Goal: Task Accomplishment & Management: Use online tool/utility

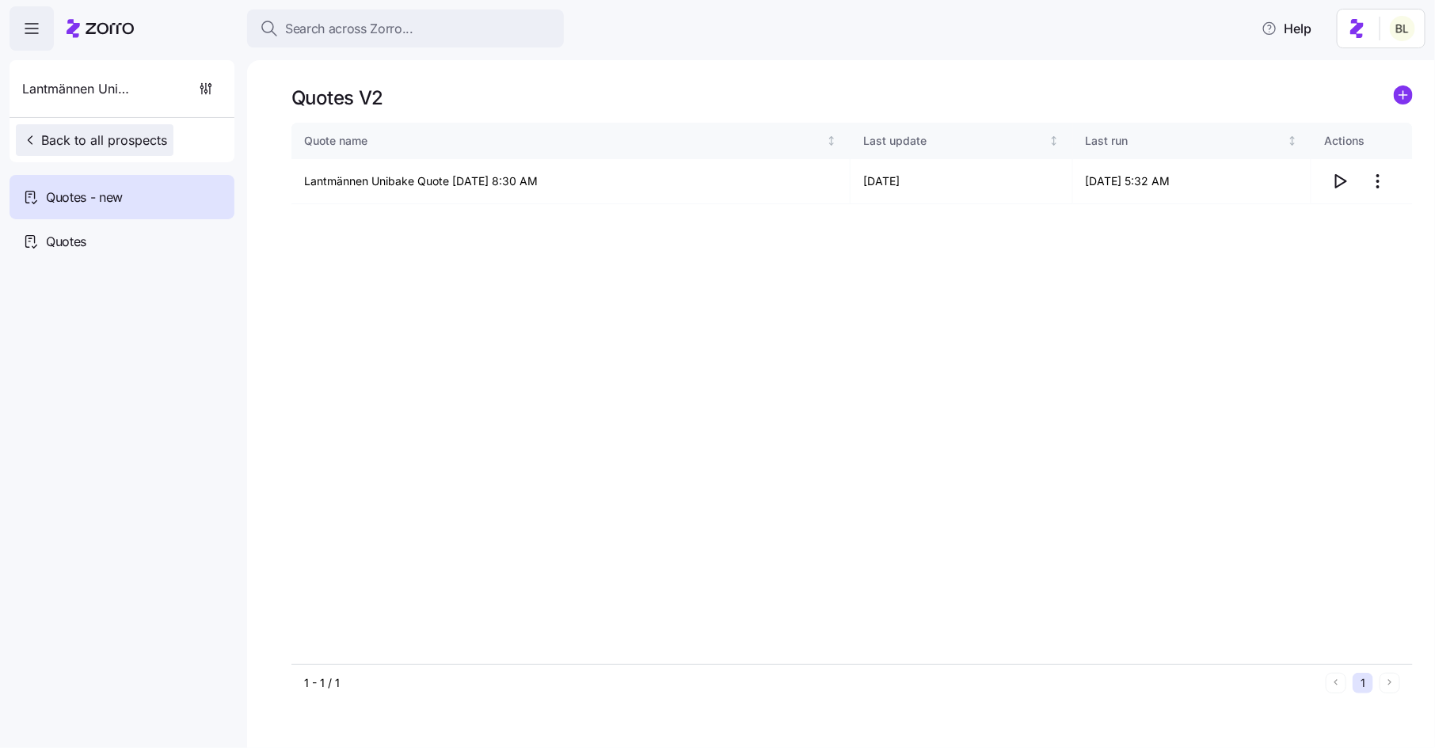
click at [144, 127] on button "Back to all prospects" at bounding box center [95, 140] width 158 height 32
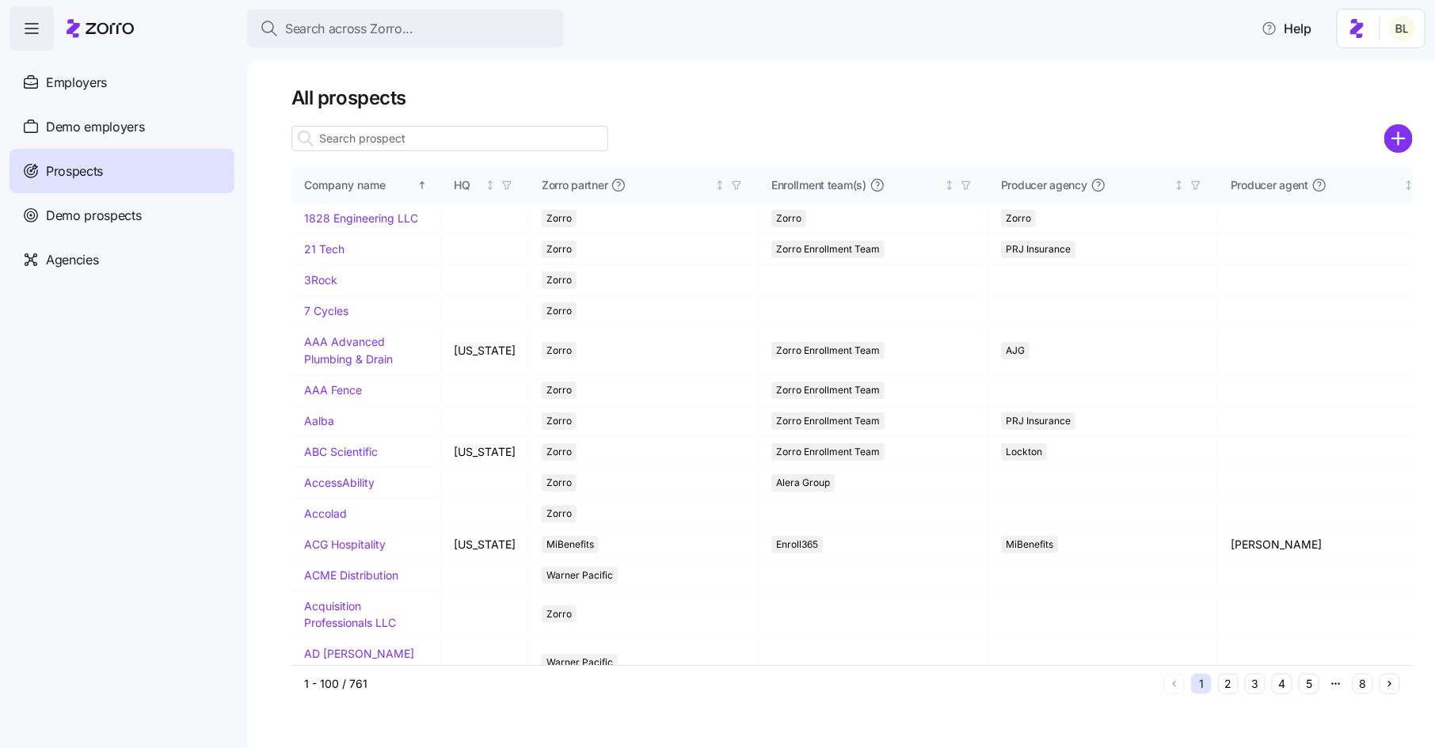
click at [401, 139] on input at bounding box center [449, 138] width 317 height 25
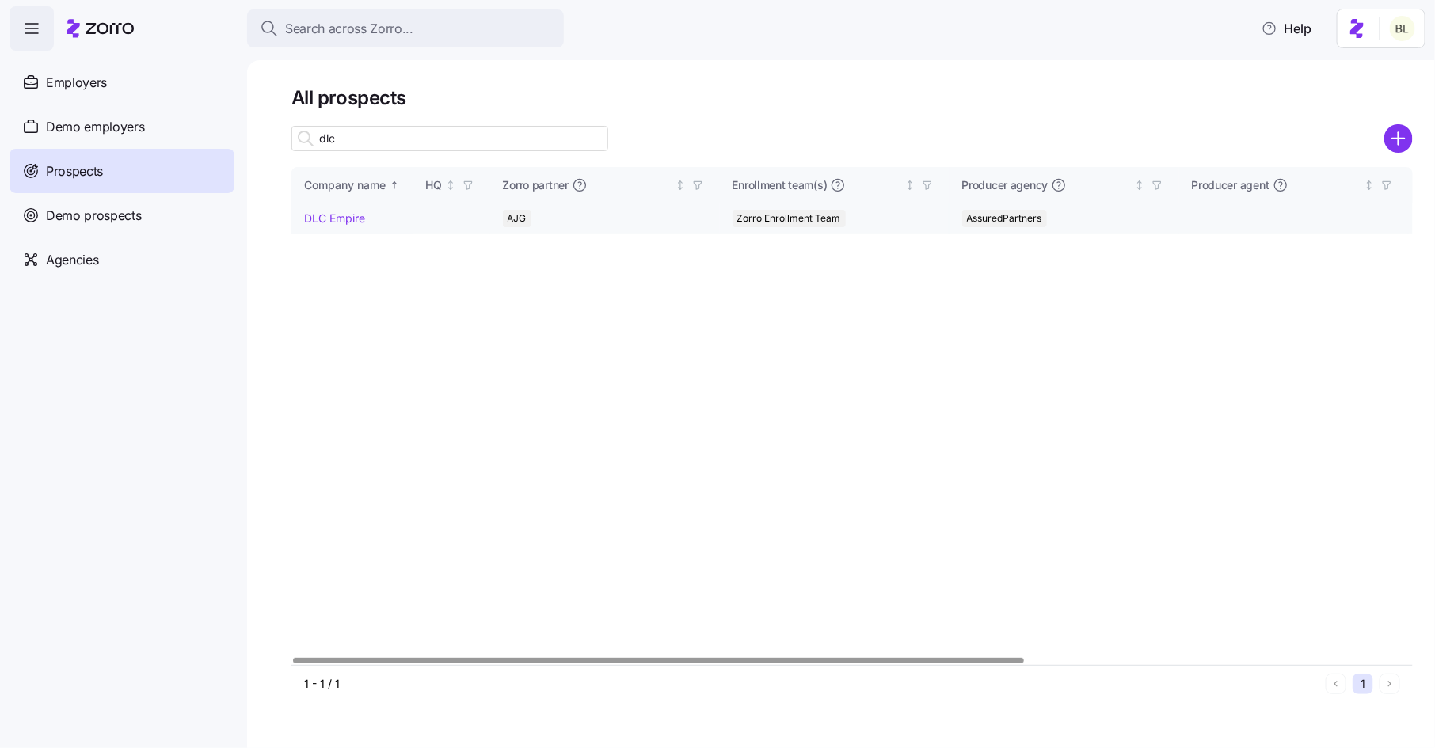
type input "dlc"
click at [339, 223] on link "DLC Empire" at bounding box center [334, 217] width 61 height 13
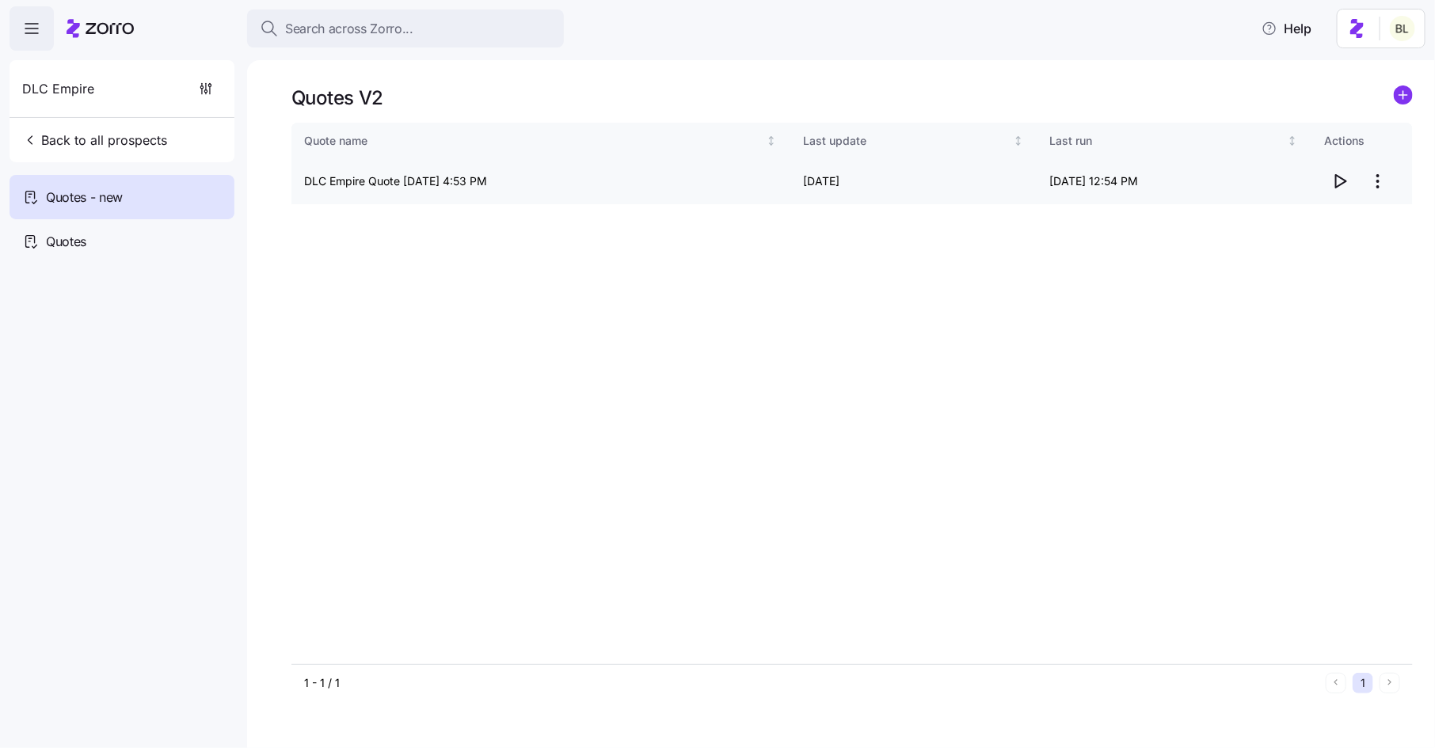
click at [1333, 178] on icon "button" at bounding box center [1339, 181] width 19 height 19
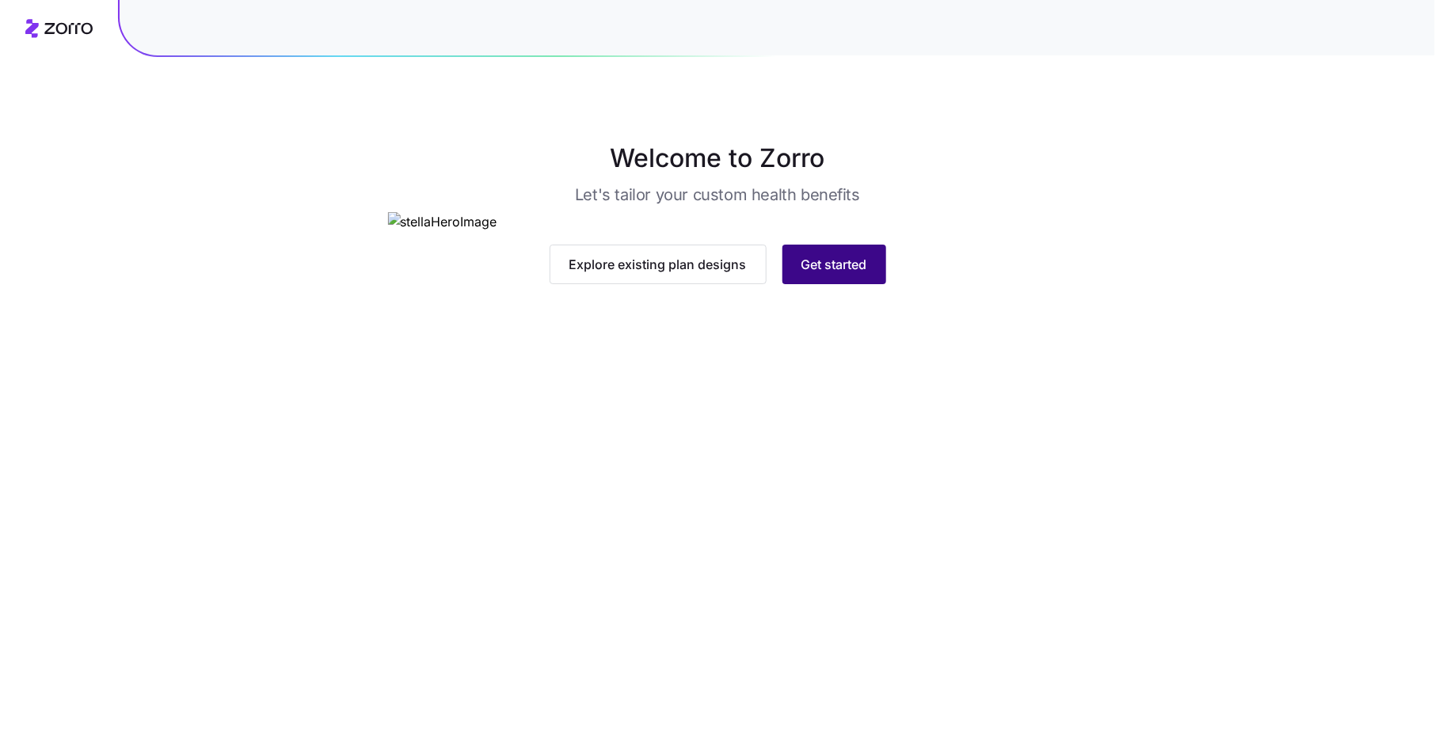
click at [866, 284] on button "Get started" at bounding box center [834, 265] width 104 height 40
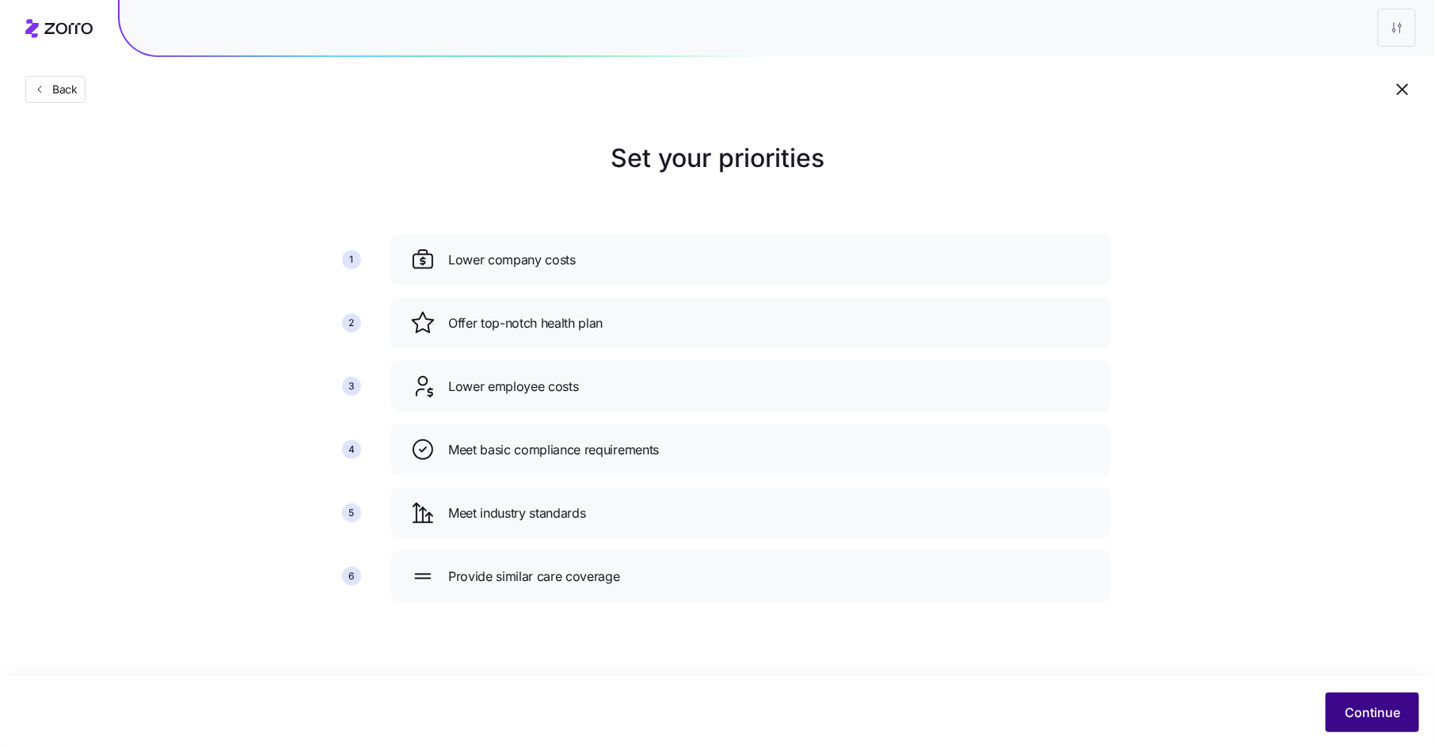
click at [1377, 705] on span "Continue" at bounding box center [1372, 712] width 55 height 19
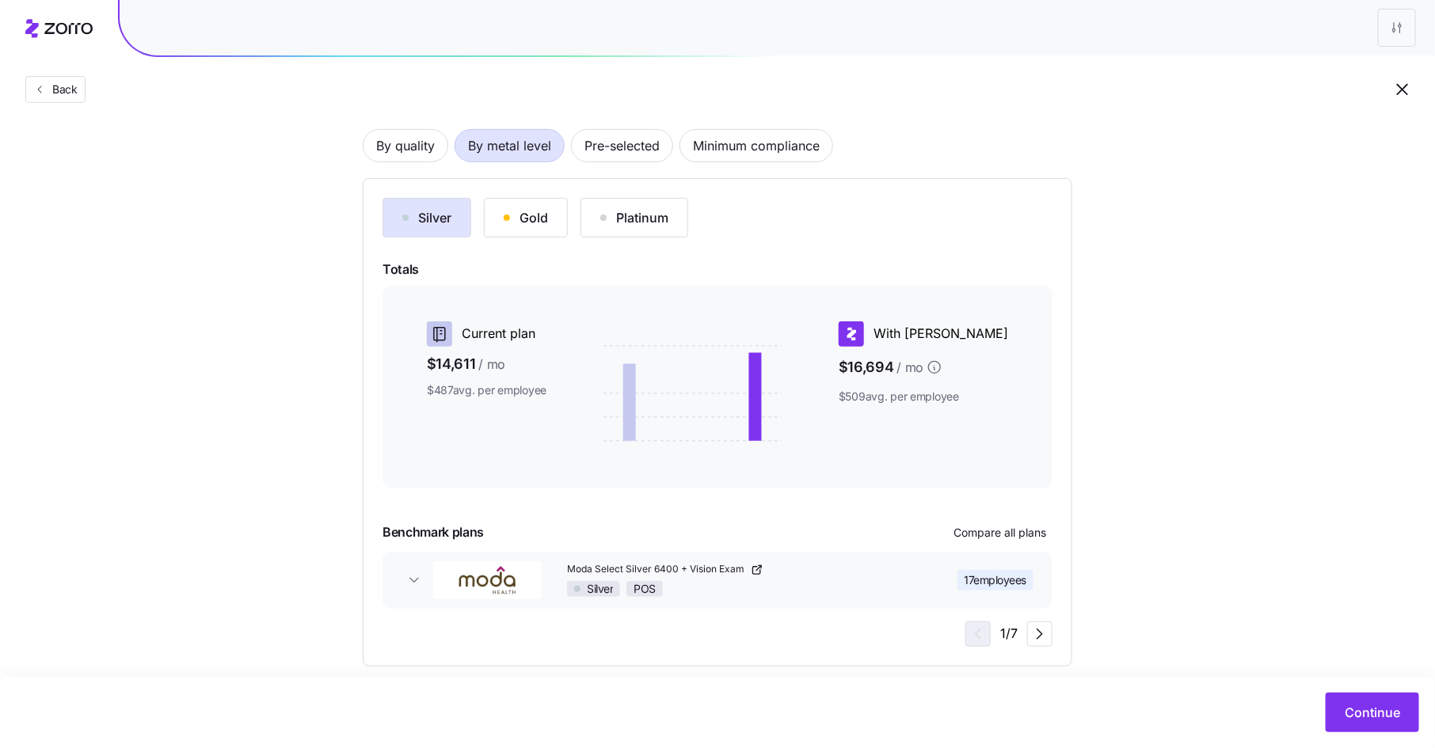
scroll to position [124, 0]
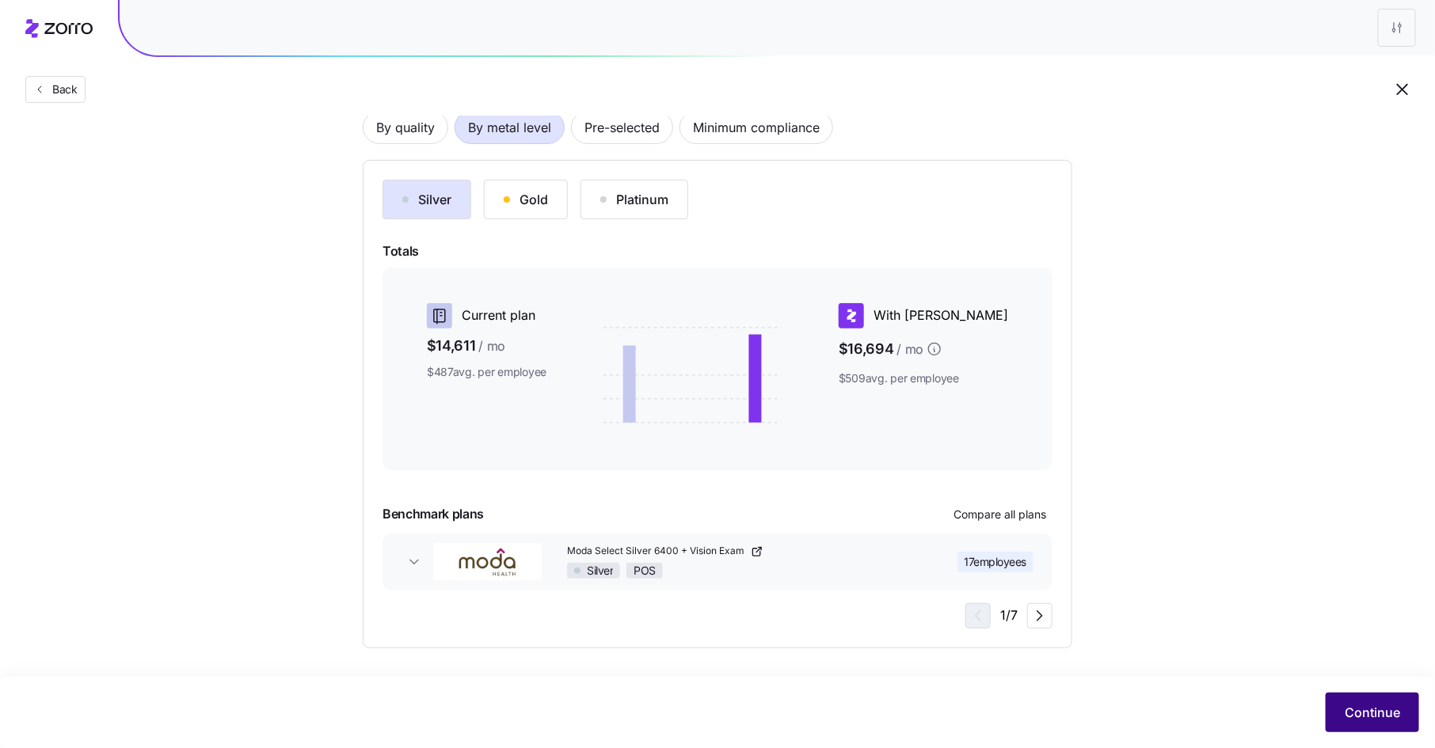
click at [1360, 709] on span "Continue" at bounding box center [1372, 712] width 55 height 19
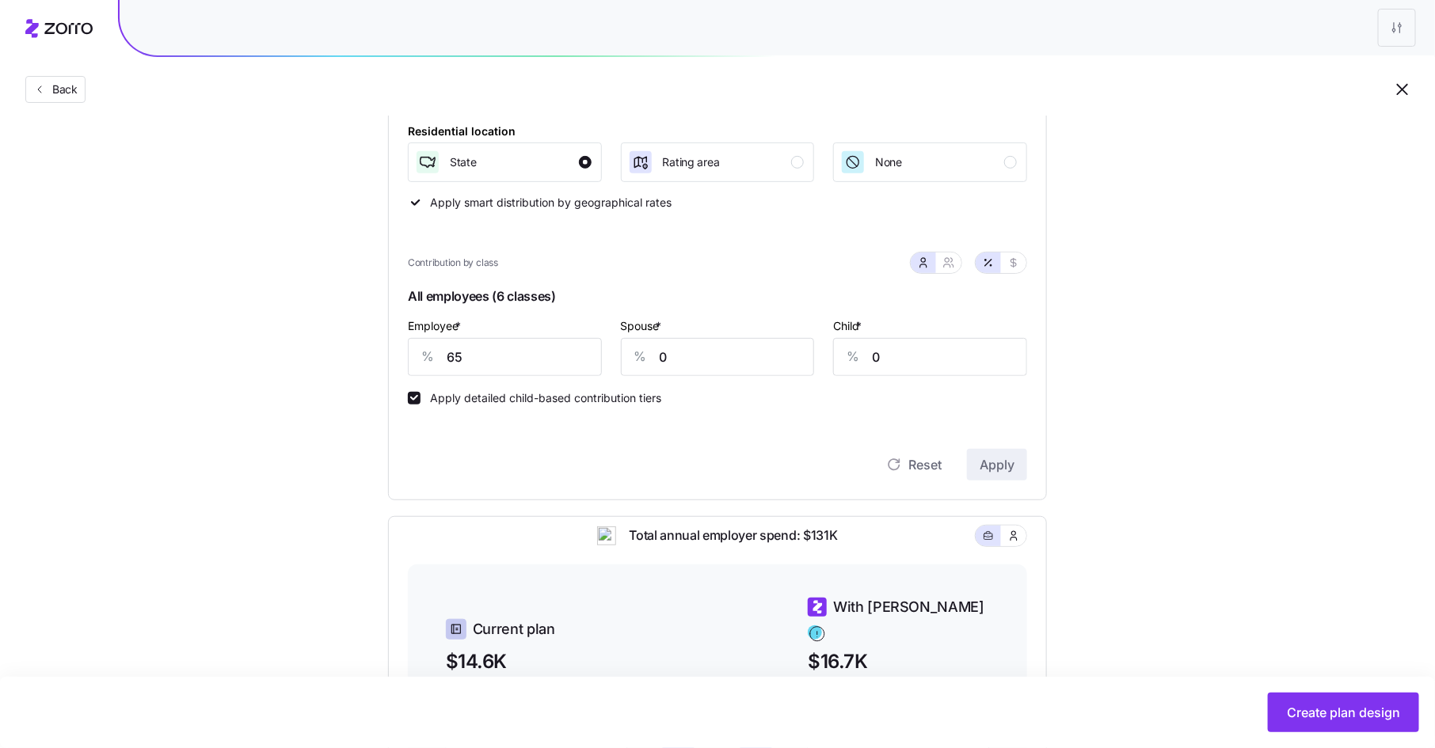
scroll to position [280, 0]
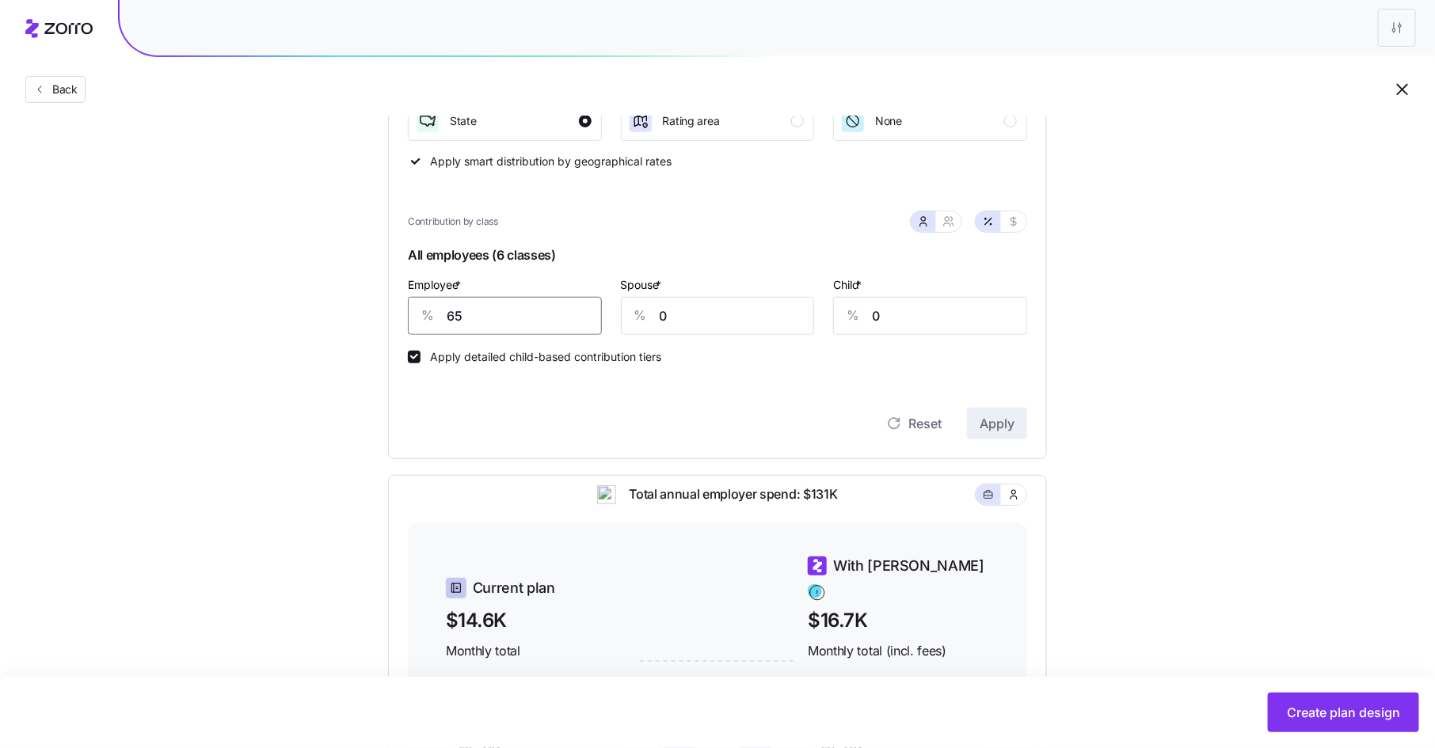
drag, startPoint x: 437, startPoint y: 318, endPoint x: 427, endPoint y: 318, distance: 10.3
click at [427, 318] on div "% 65" at bounding box center [505, 316] width 194 height 38
type input "70"
type input "10"
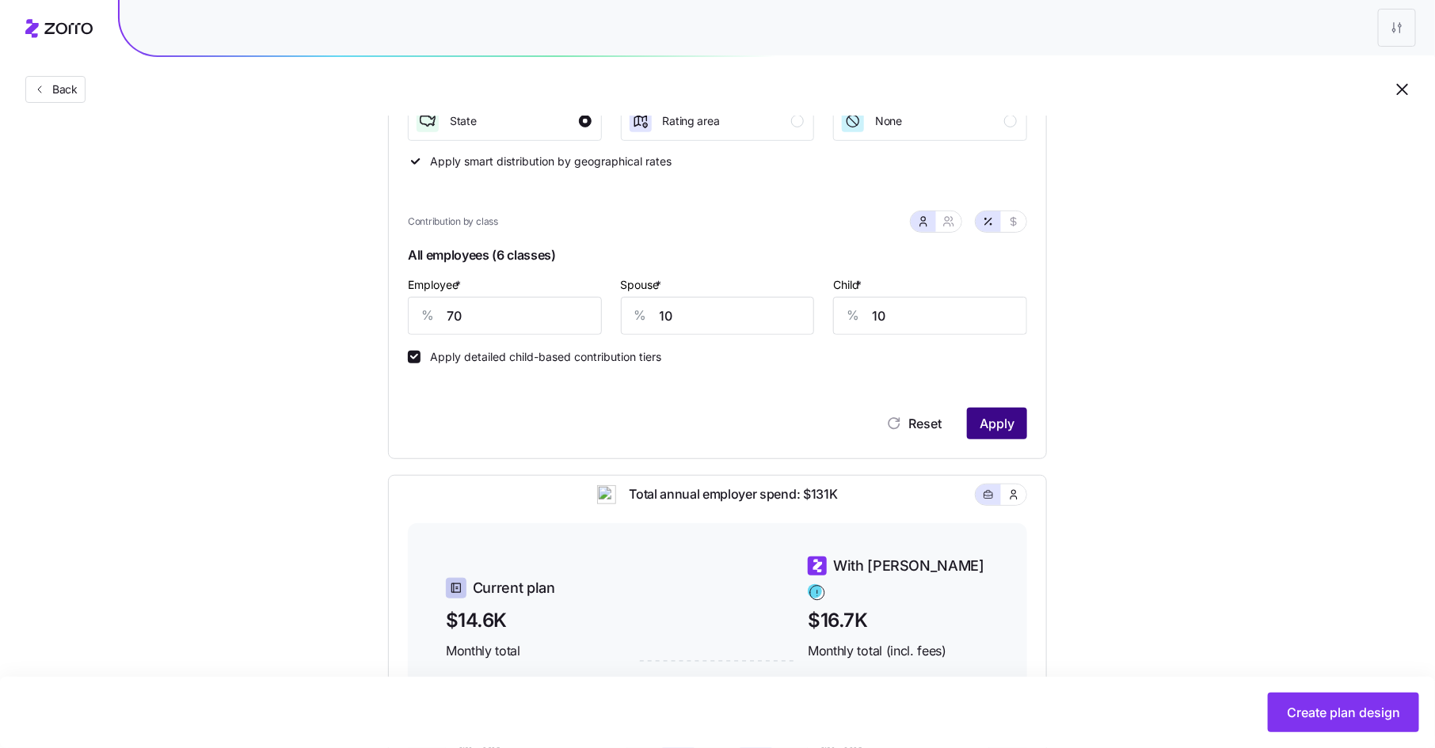
click at [999, 417] on span "Apply" at bounding box center [997, 423] width 35 height 19
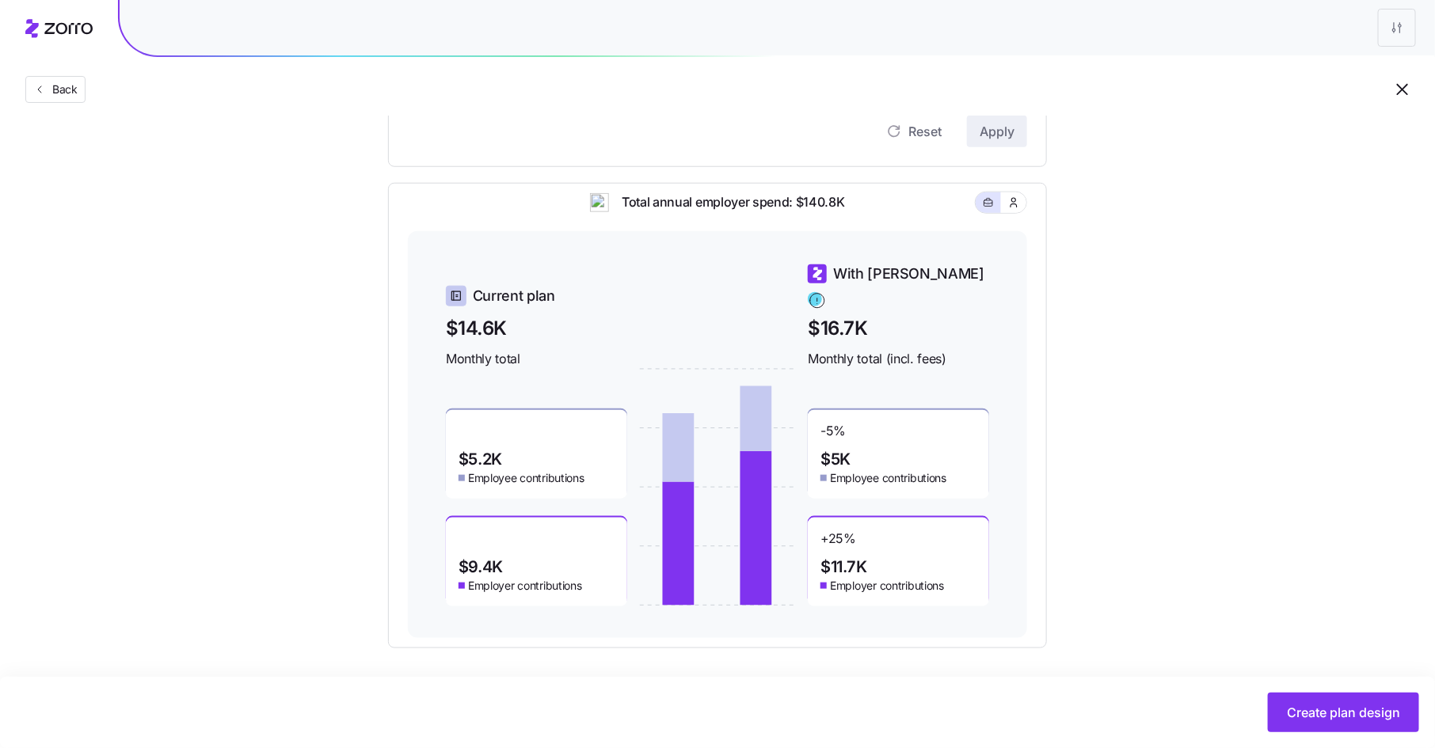
scroll to position [573, 0]
click at [1335, 708] on span "Create plan design" at bounding box center [1343, 712] width 113 height 19
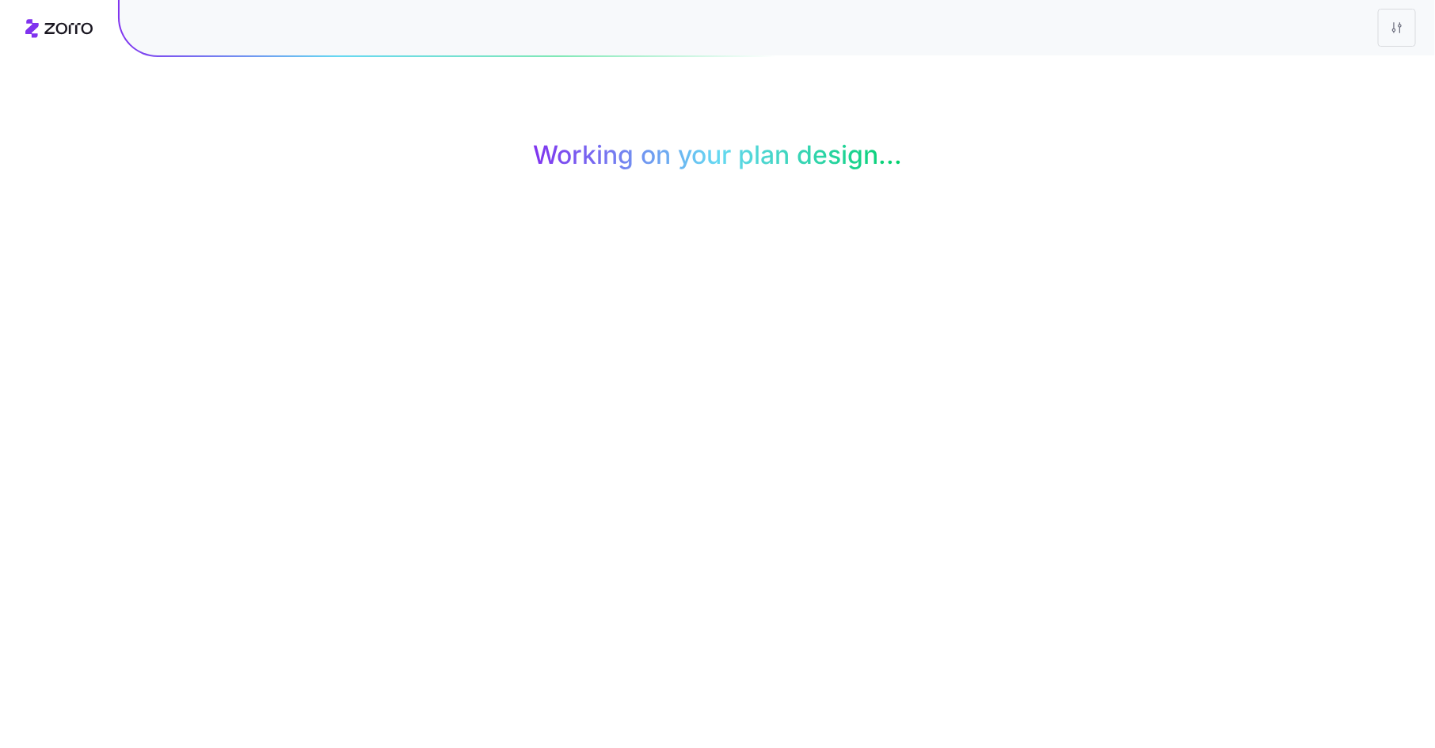
scroll to position [0, 0]
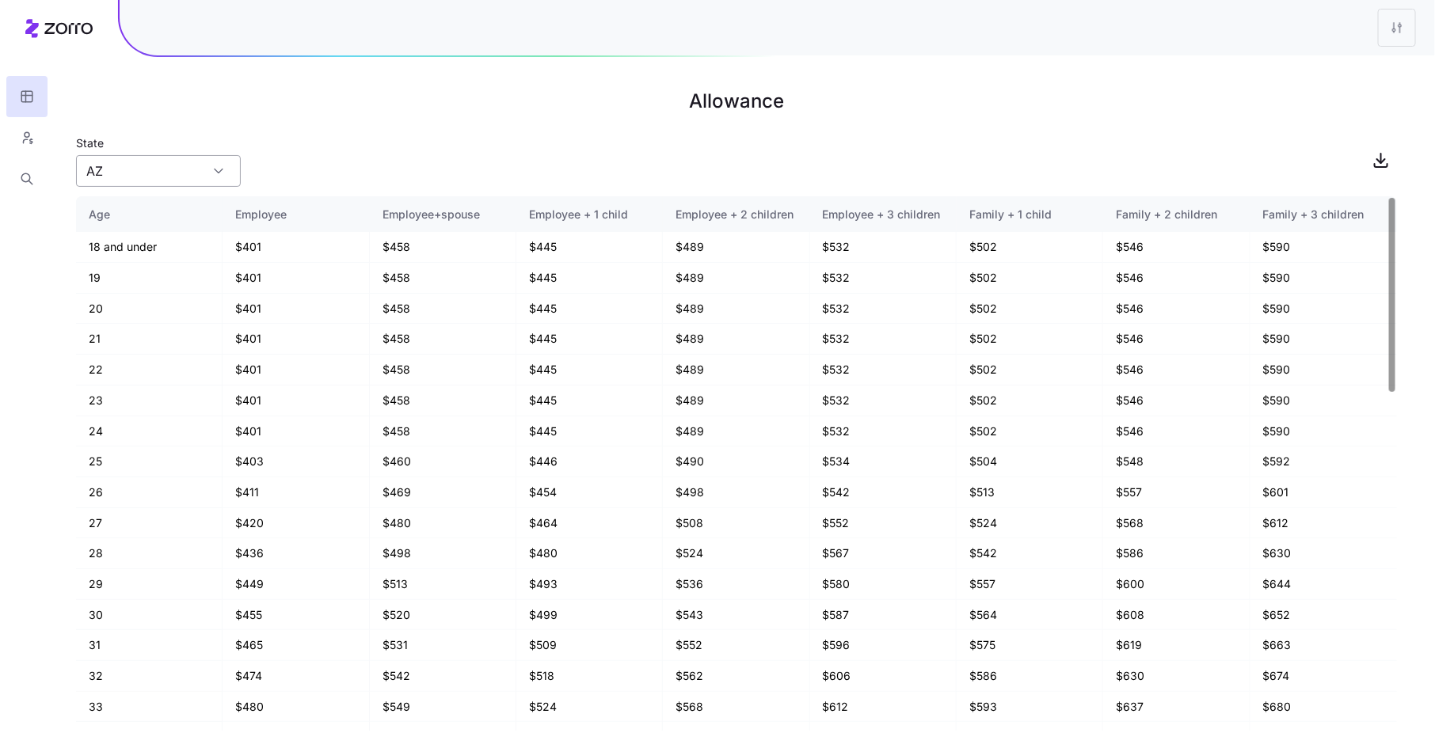
click at [211, 177] on div "AZ" at bounding box center [158, 171] width 165 height 32
click at [180, 263] on div "NV" at bounding box center [158, 270] width 152 height 30
type input "NV"
click at [21, 139] on icon "button" at bounding box center [27, 138] width 14 height 16
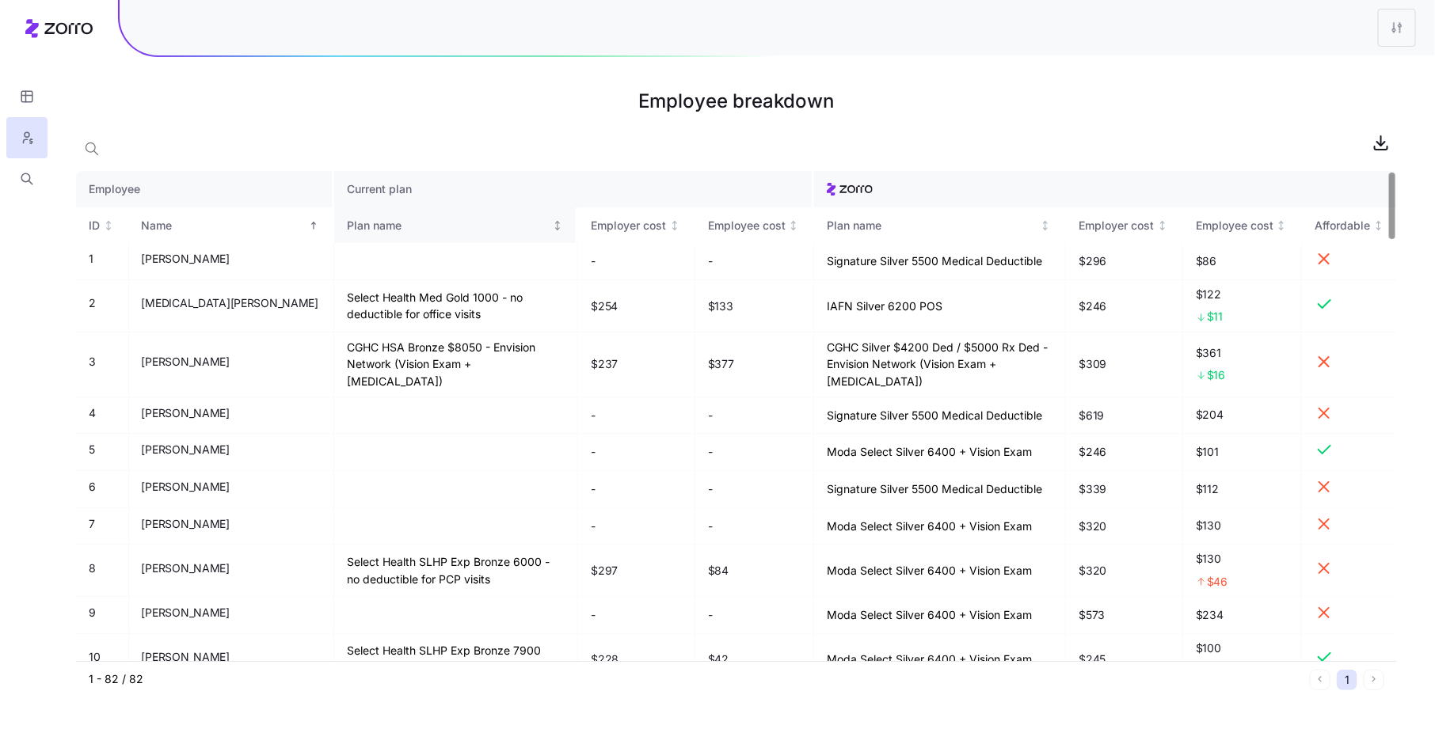
click at [371, 229] on div "Plan name" at bounding box center [448, 225] width 203 height 17
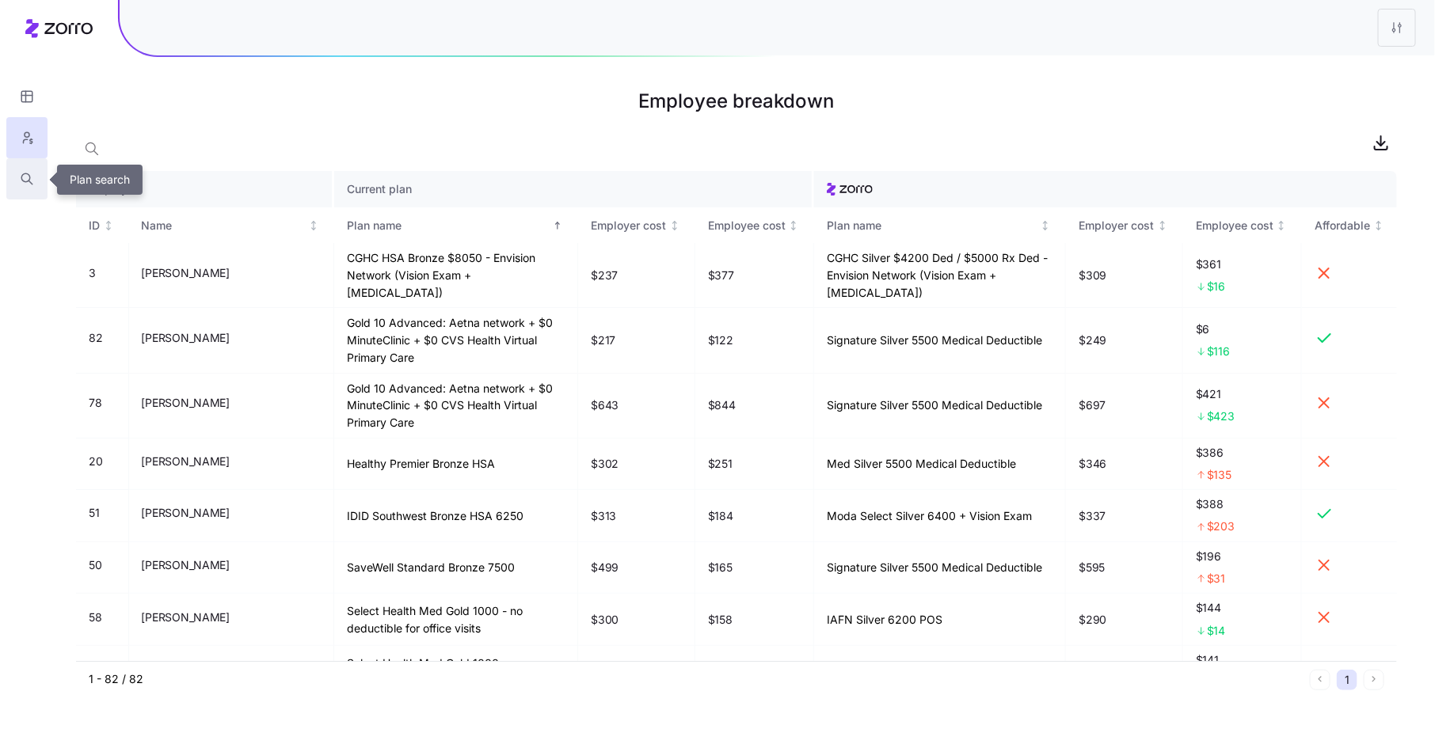
click at [25, 178] on icon "button" at bounding box center [27, 179] width 14 height 16
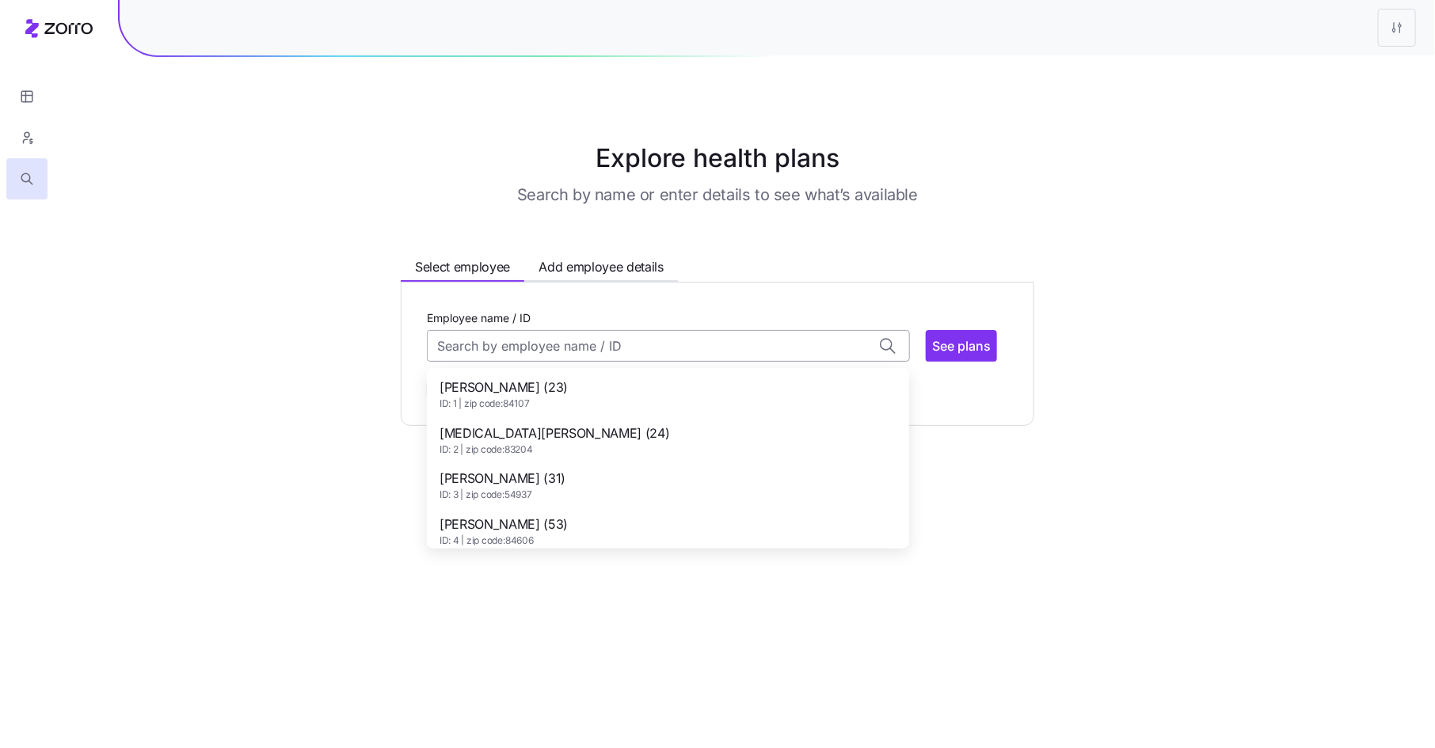
click at [532, 350] on input "Employee name / ID" at bounding box center [668, 346] width 483 height 32
type input "s"
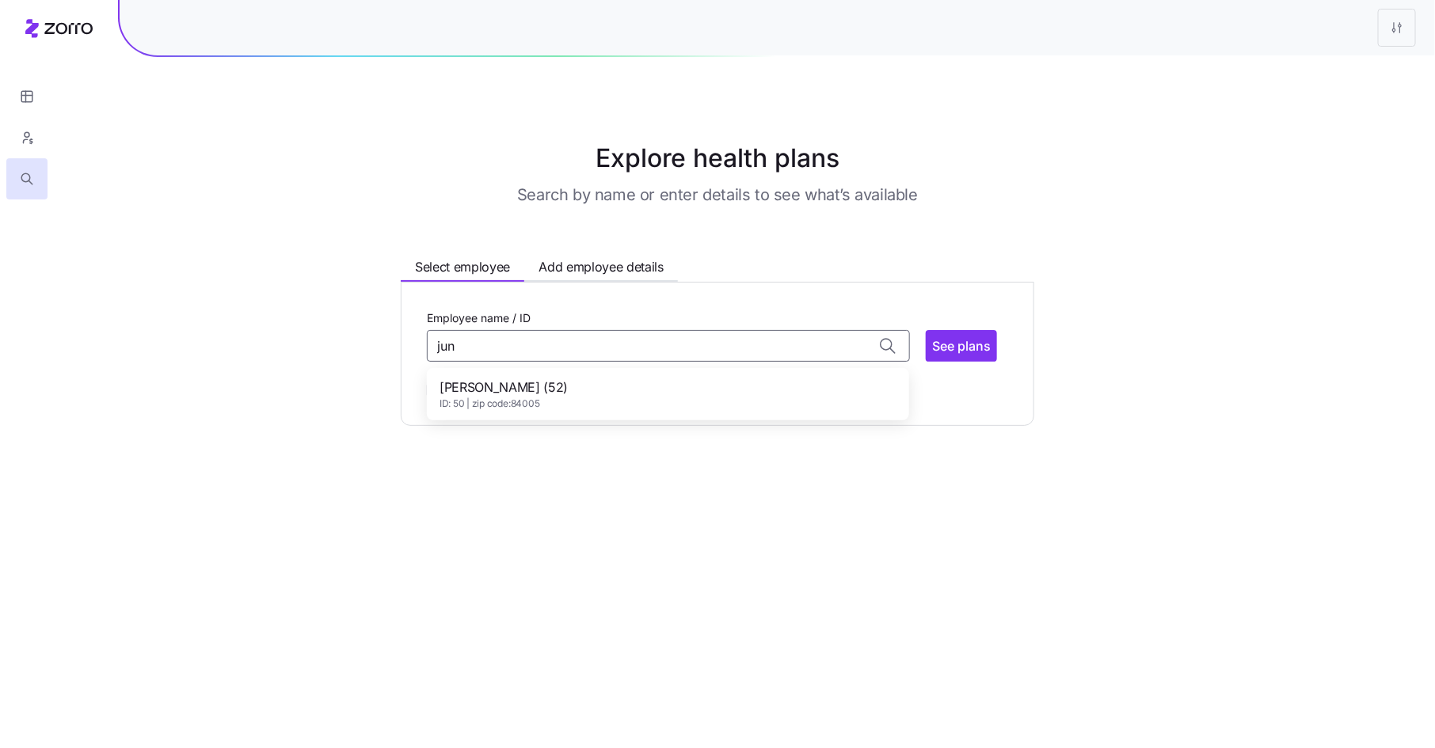
click at [506, 400] on span "ID: 50 | zip code: 84005" at bounding box center [503, 404] width 128 height 13
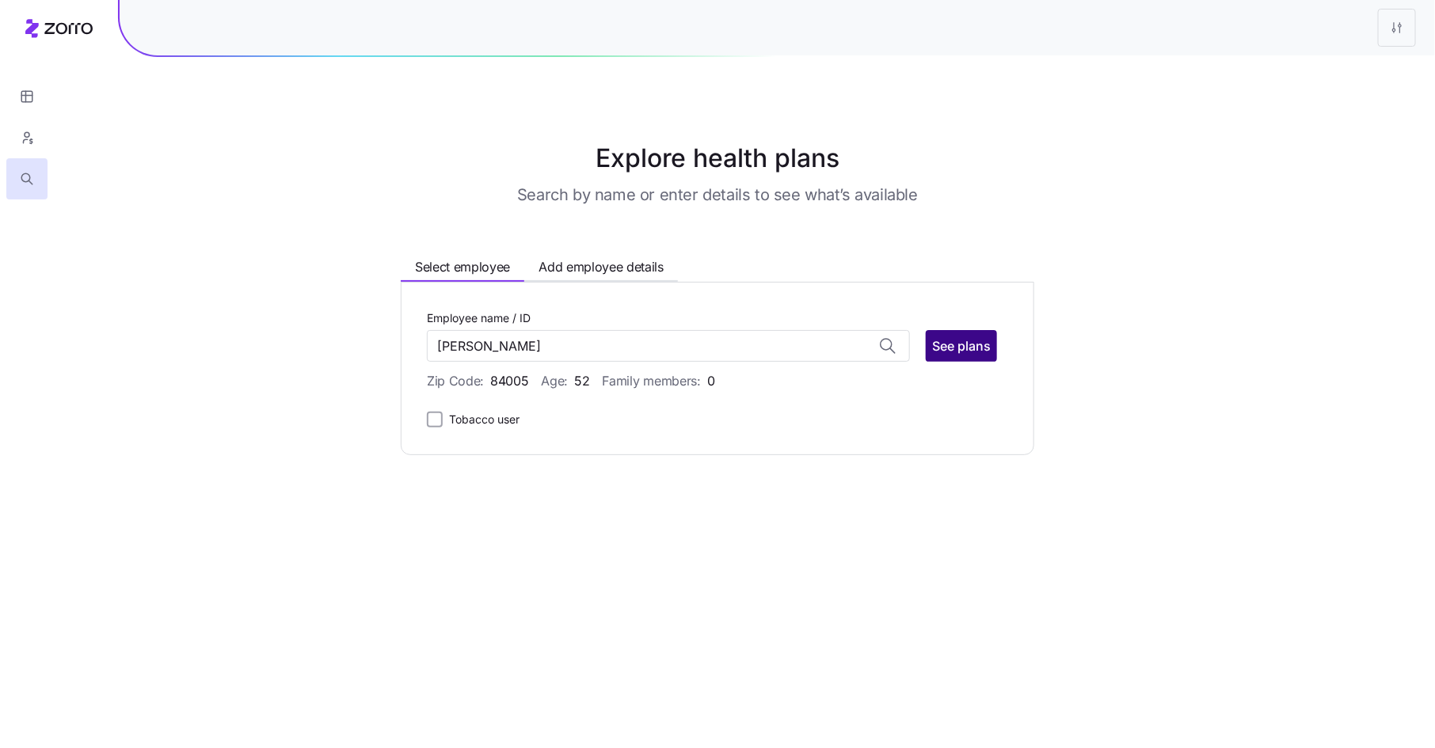
click at [964, 350] on span "See plans" at bounding box center [961, 346] width 59 height 19
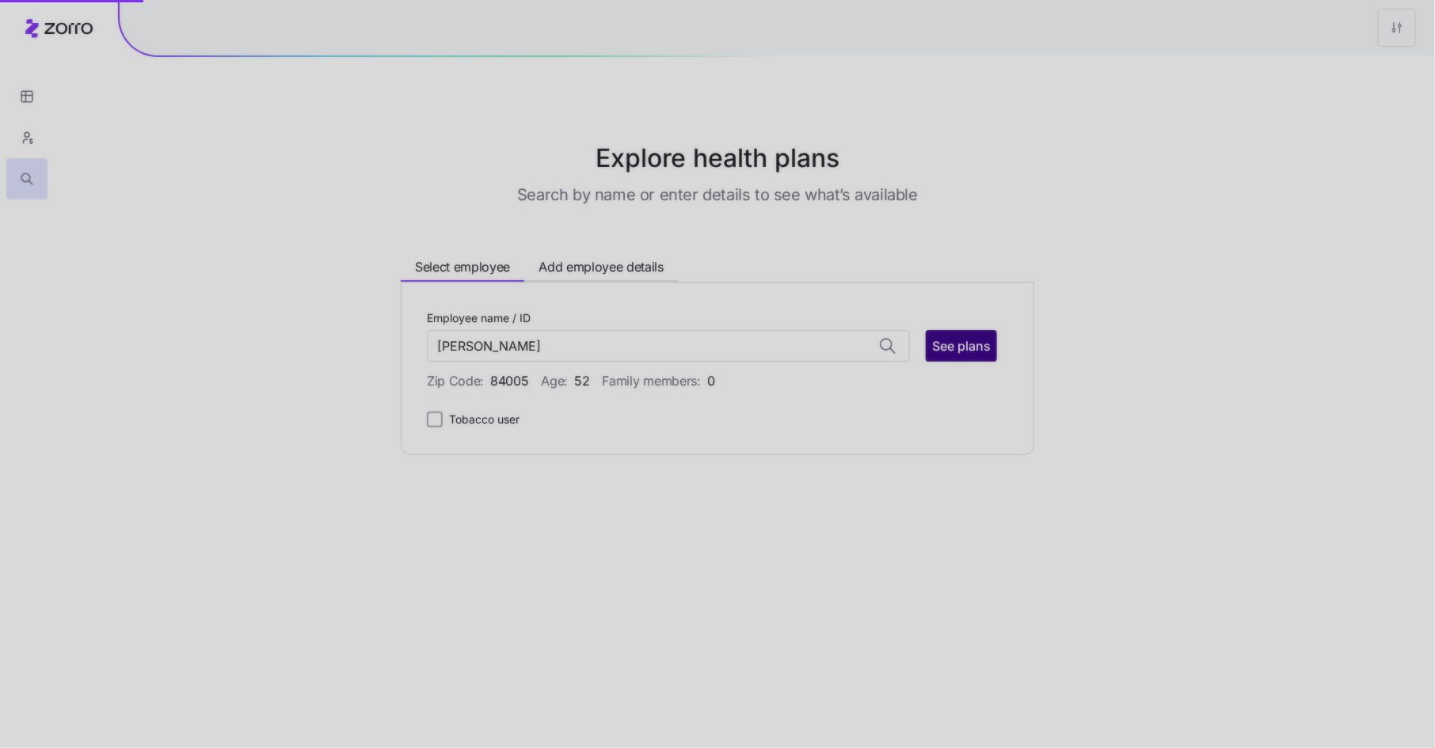
type input "[PERSON_NAME] (ID: 50)"
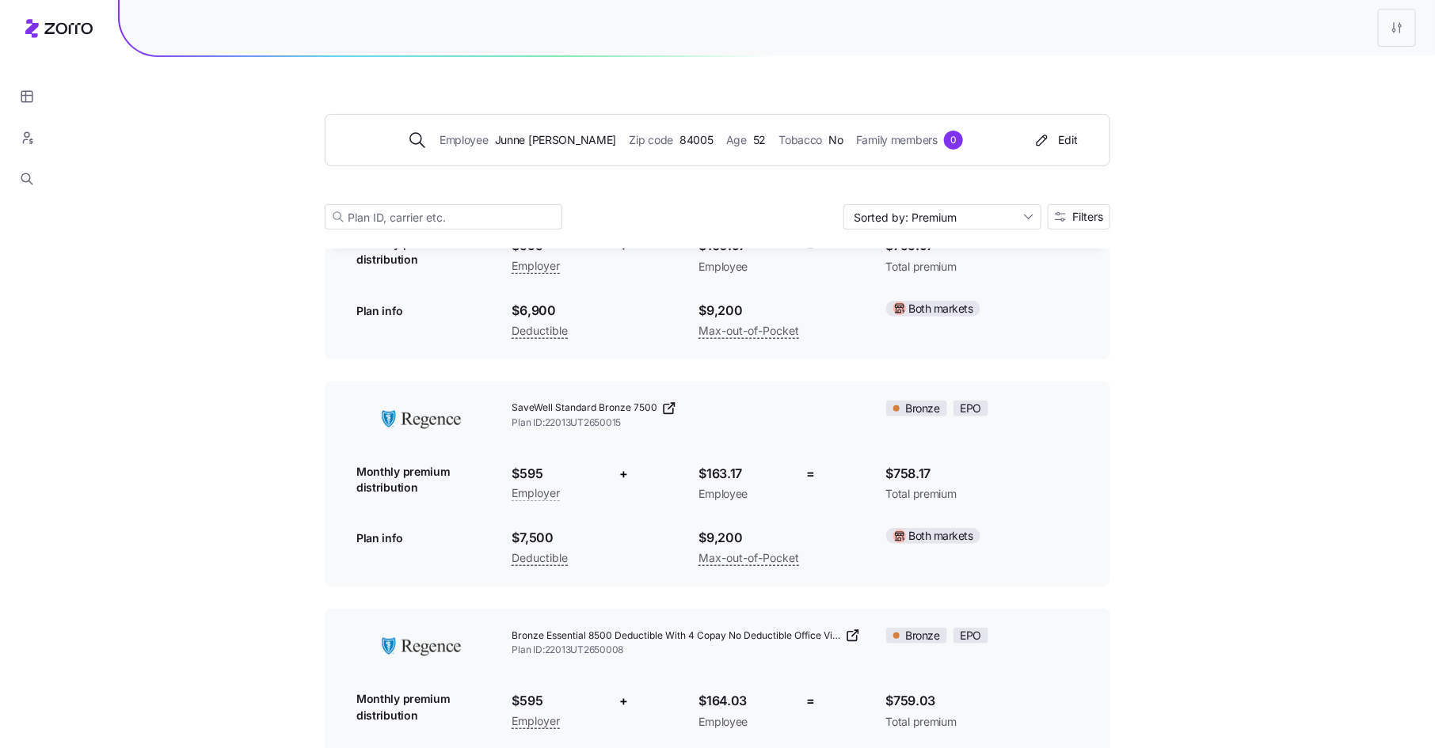
scroll to position [202, 0]
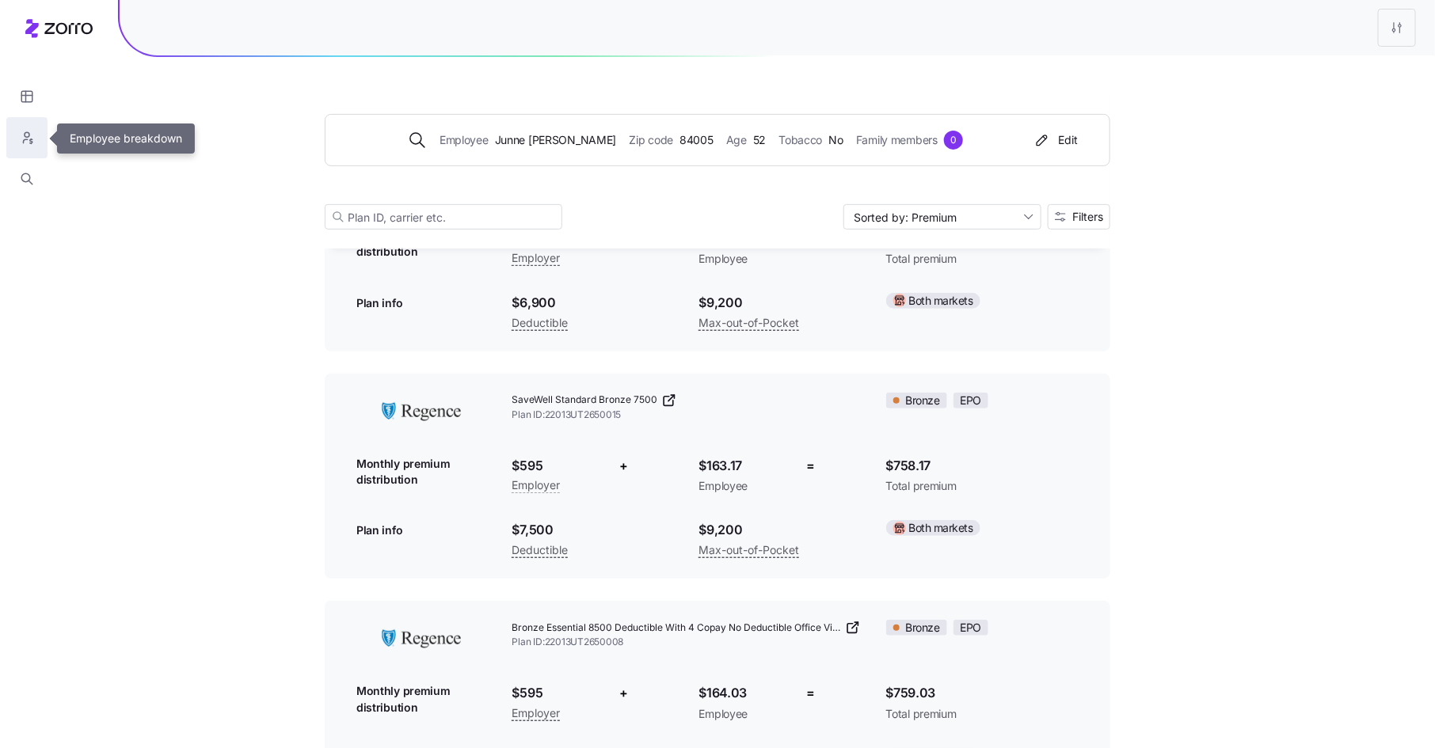
click at [25, 130] on button "button" at bounding box center [26, 137] width 41 height 41
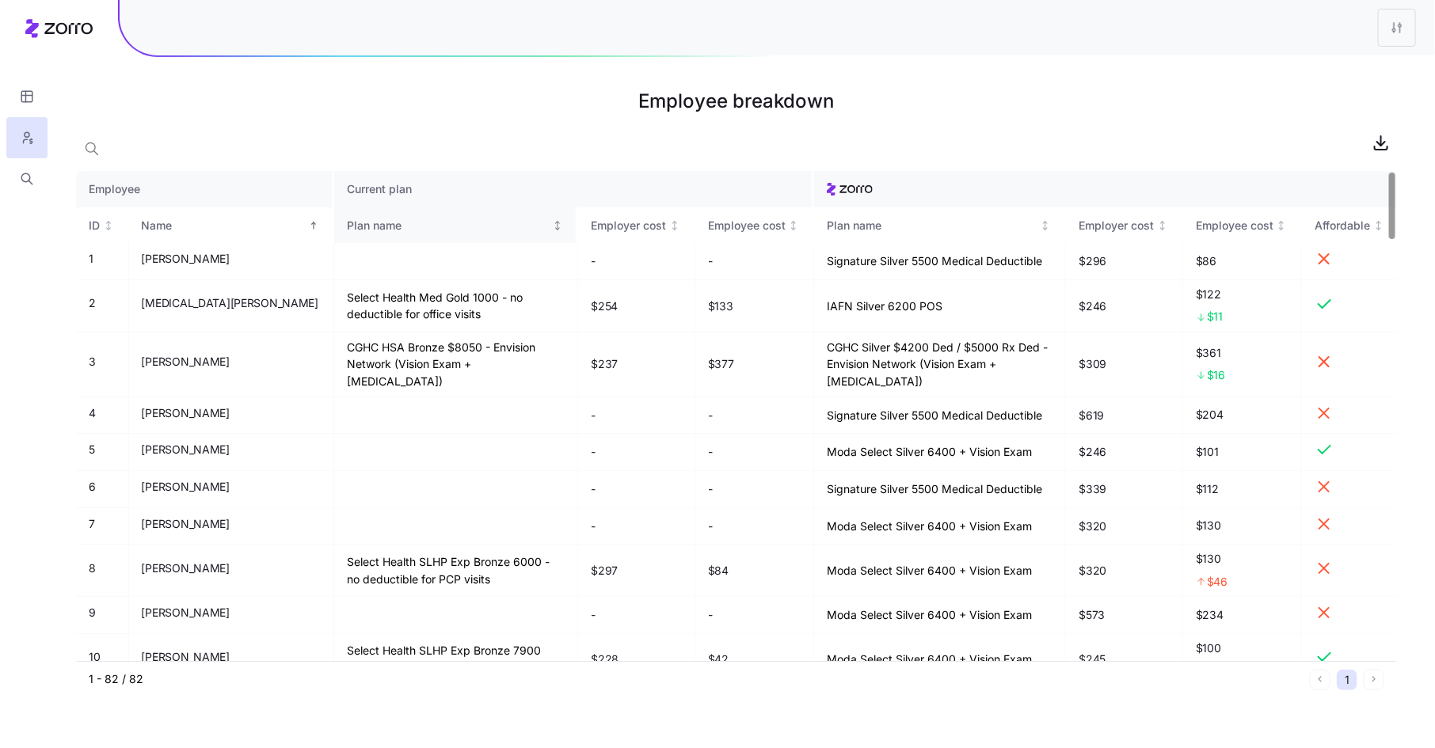
click at [373, 221] on div "Plan name" at bounding box center [448, 225] width 203 height 17
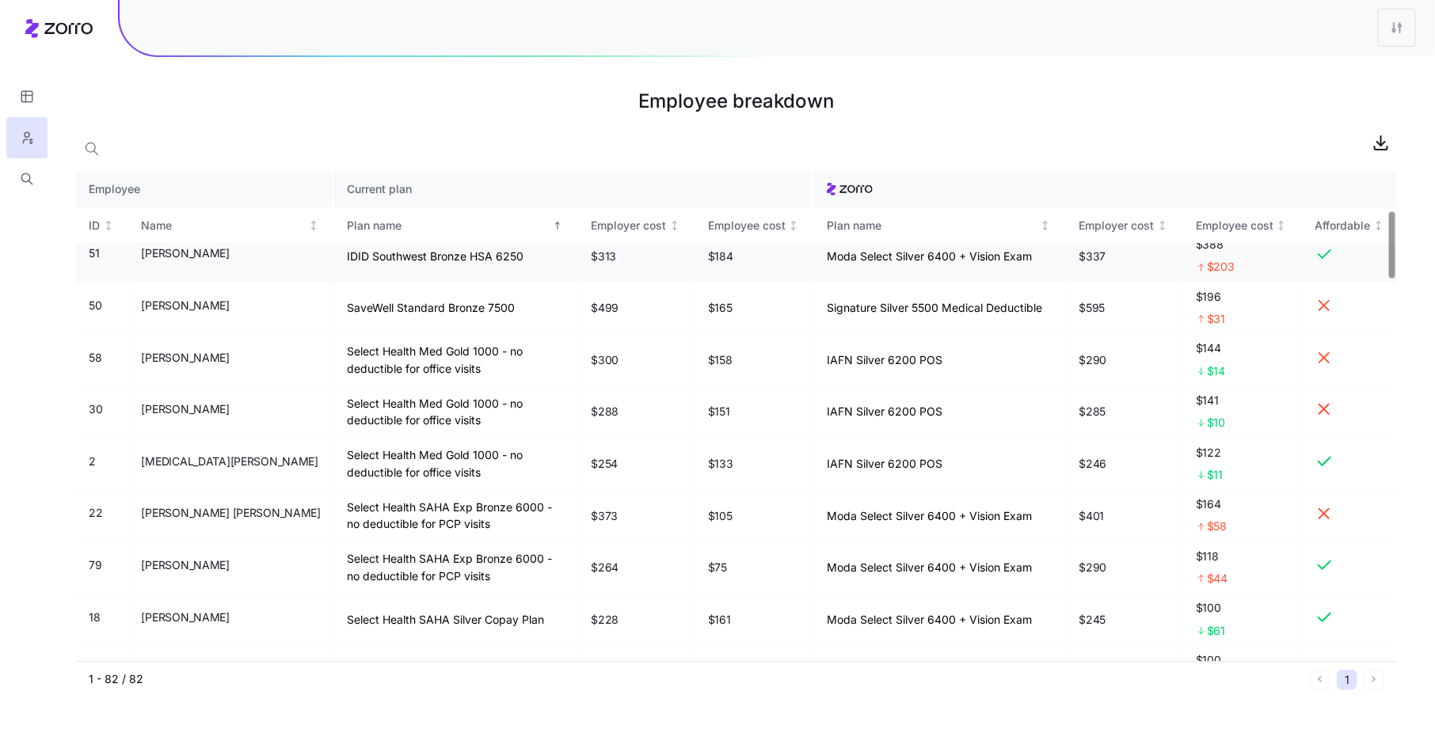
scroll to position [318, 0]
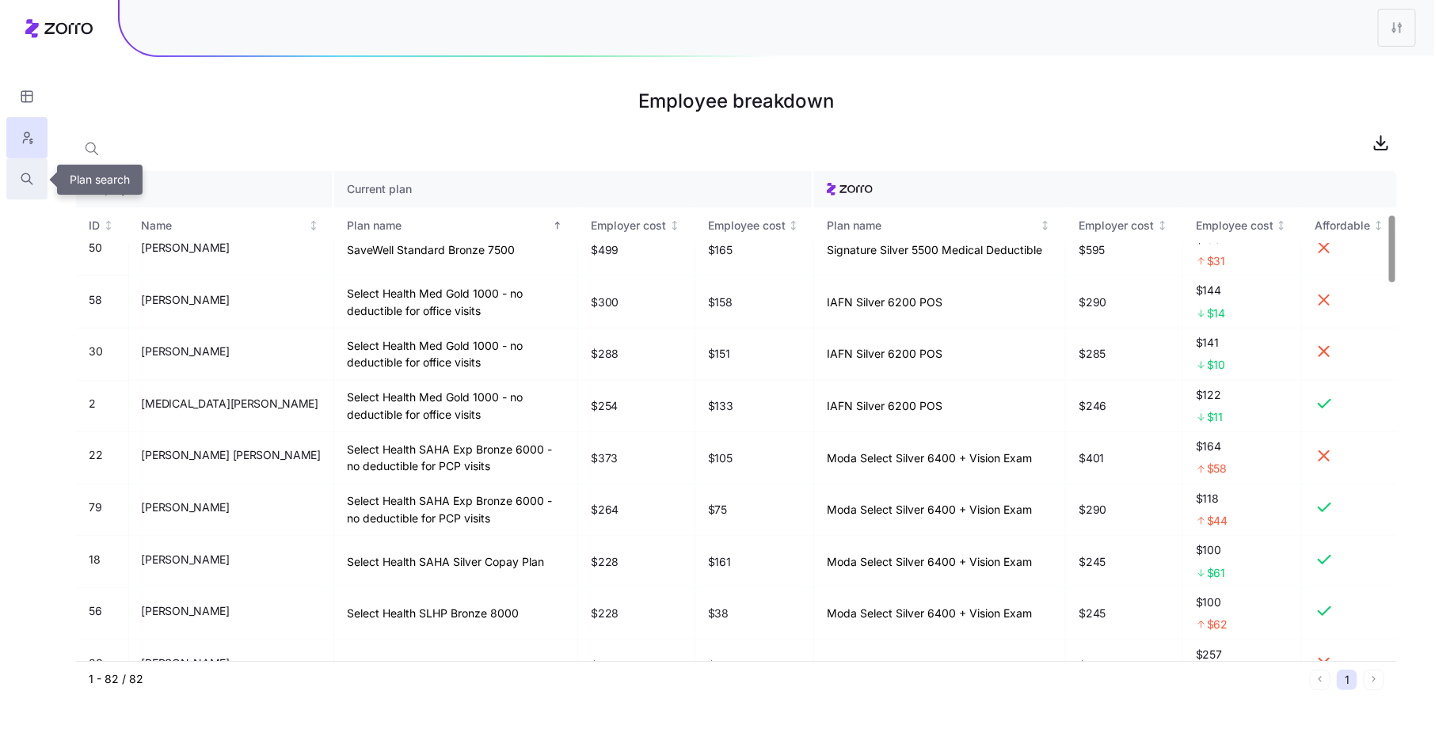
click at [26, 179] on icon "button" at bounding box center [27, 179] width 14 height 16
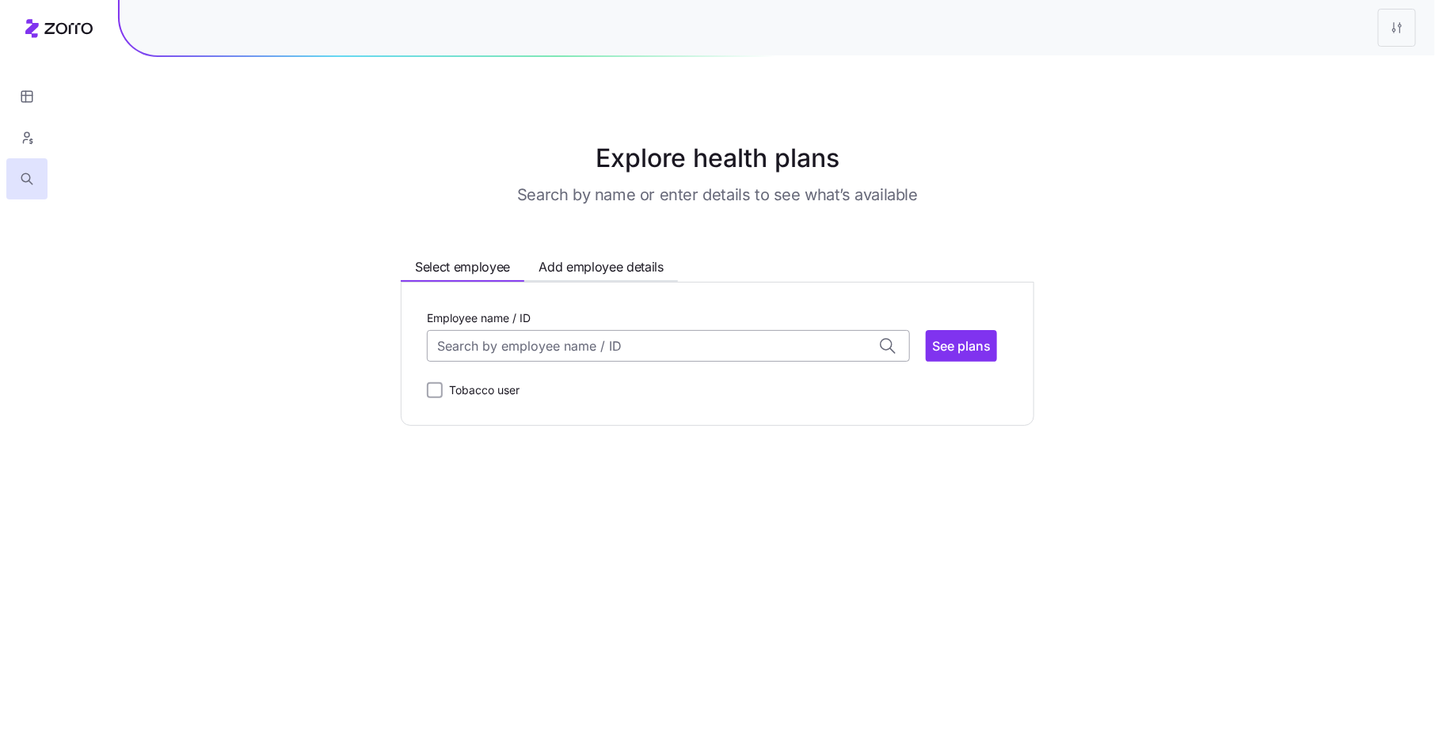
click at [510, 349] on input "Employee name / ID" at bounding box center [668, 346] width 483 height 32
click at [486, 437] on span "[PERSON_NAME] (32)" at bounding box center [503, 434] width 128 height 20
type input "[PERSON_NAME]"
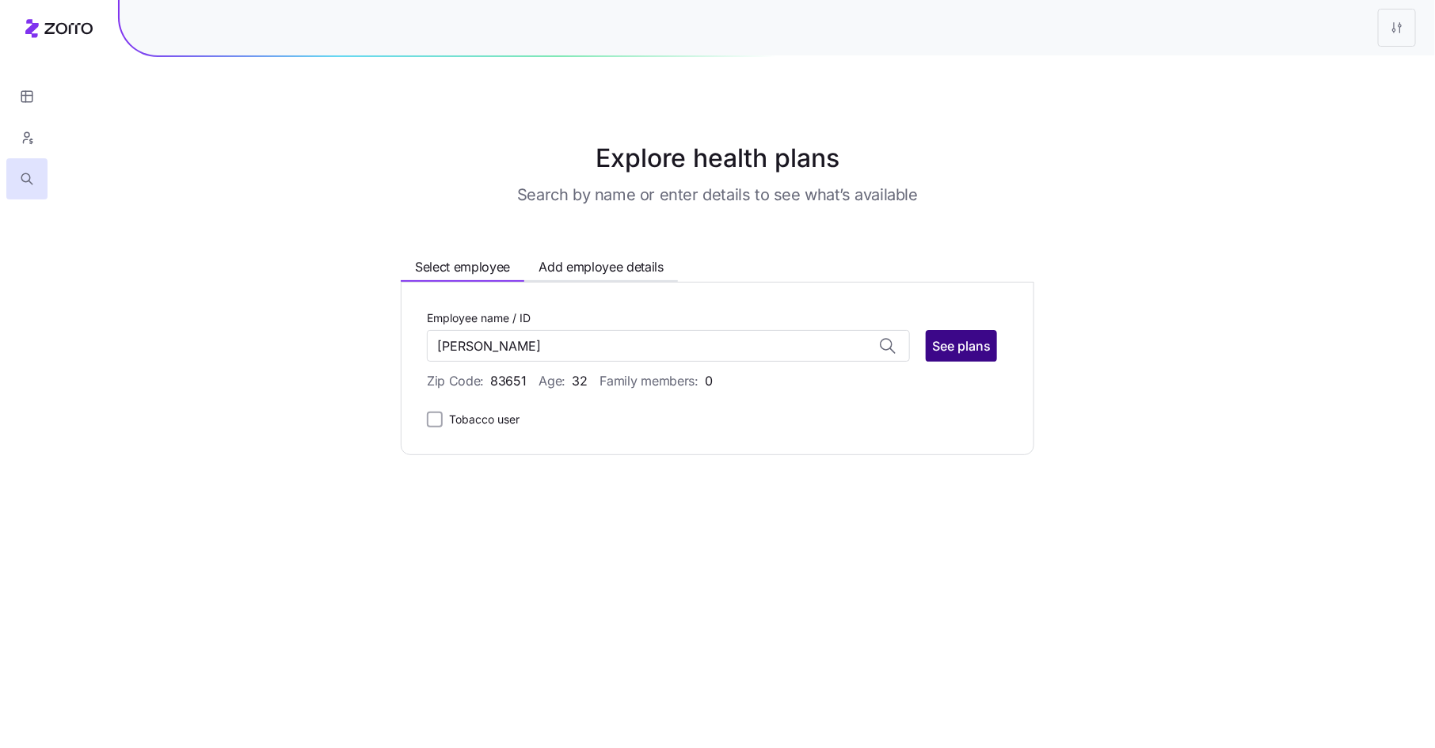
click at [971, 352] on span "See plans" at bounding box center [961, 346] width 59 height 19
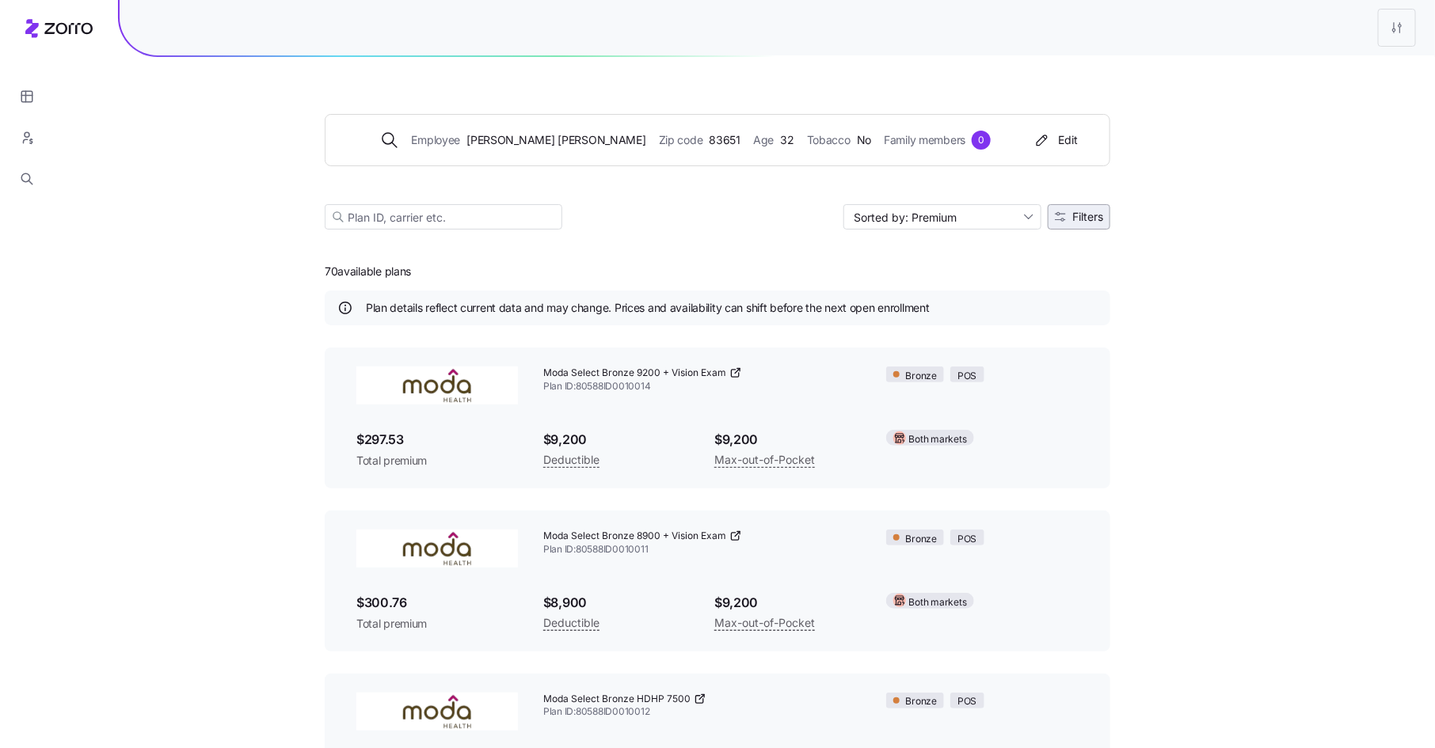
click at [1098, 214] on span "Filters" at bounding box center [1087, 216] width 31 height 11
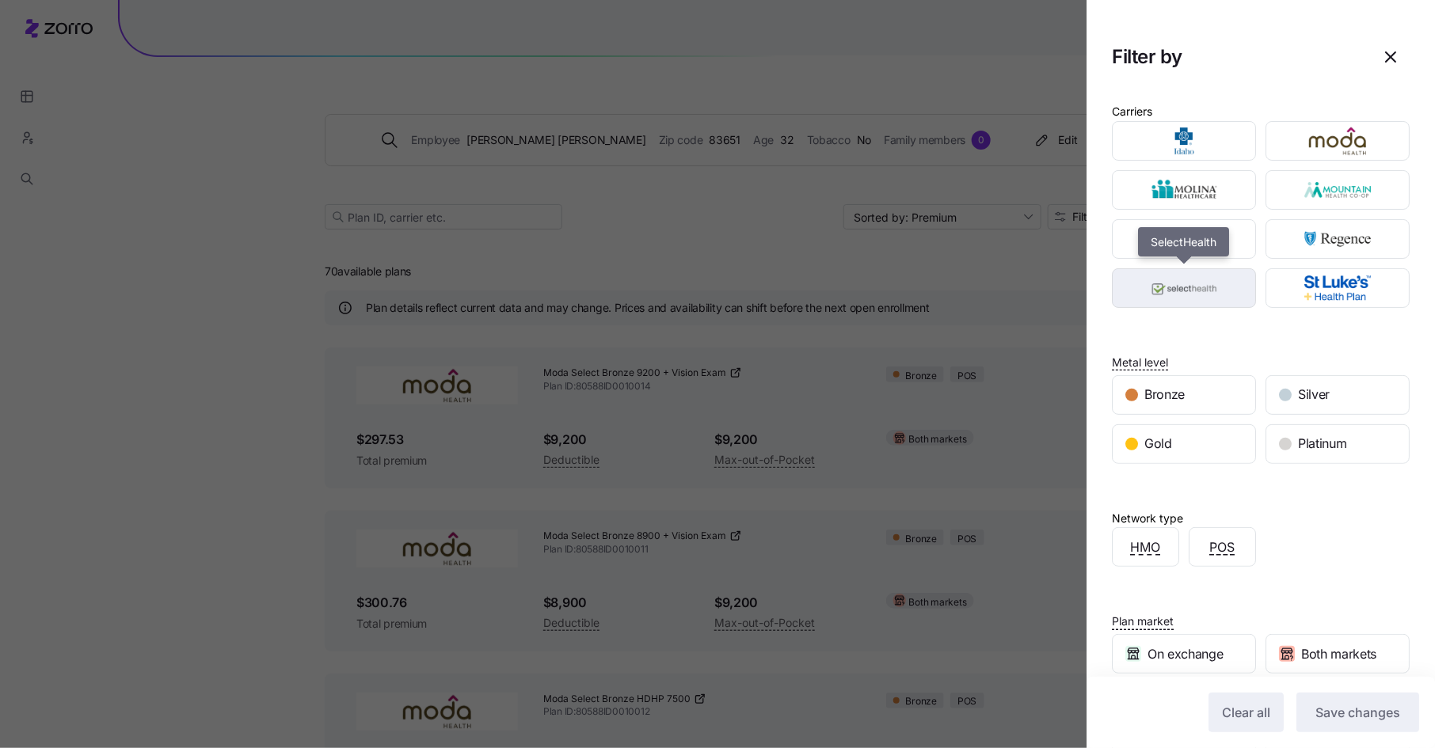
click at [1231, 285] on img "button" at bounding box center [1184, 288] width 116 height 32
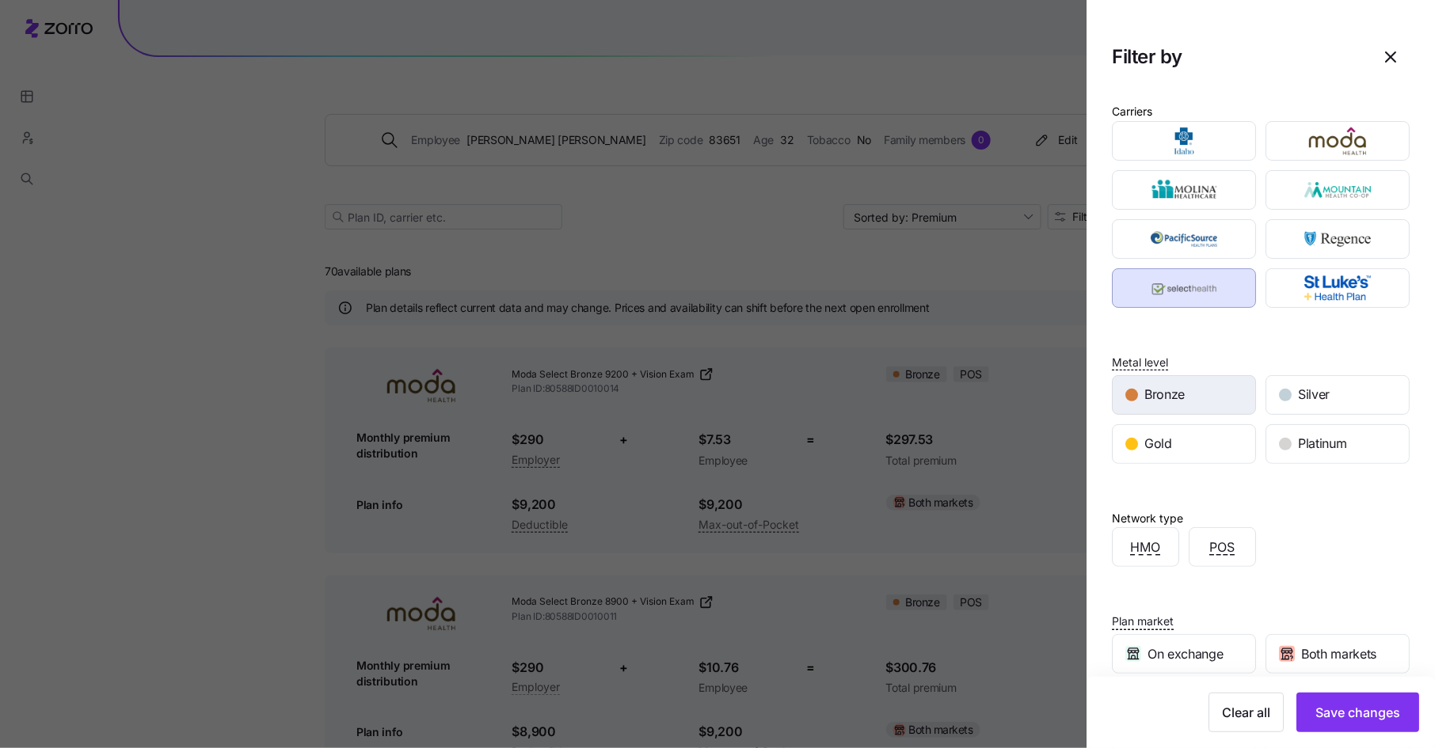
click at [1200, 391] on div "Bronze" at bounding box center [1184, 395] width 143 height 38
click at [1360, 712] on span "Save changes" at bounding box center [1357, 712] width 85 height 19
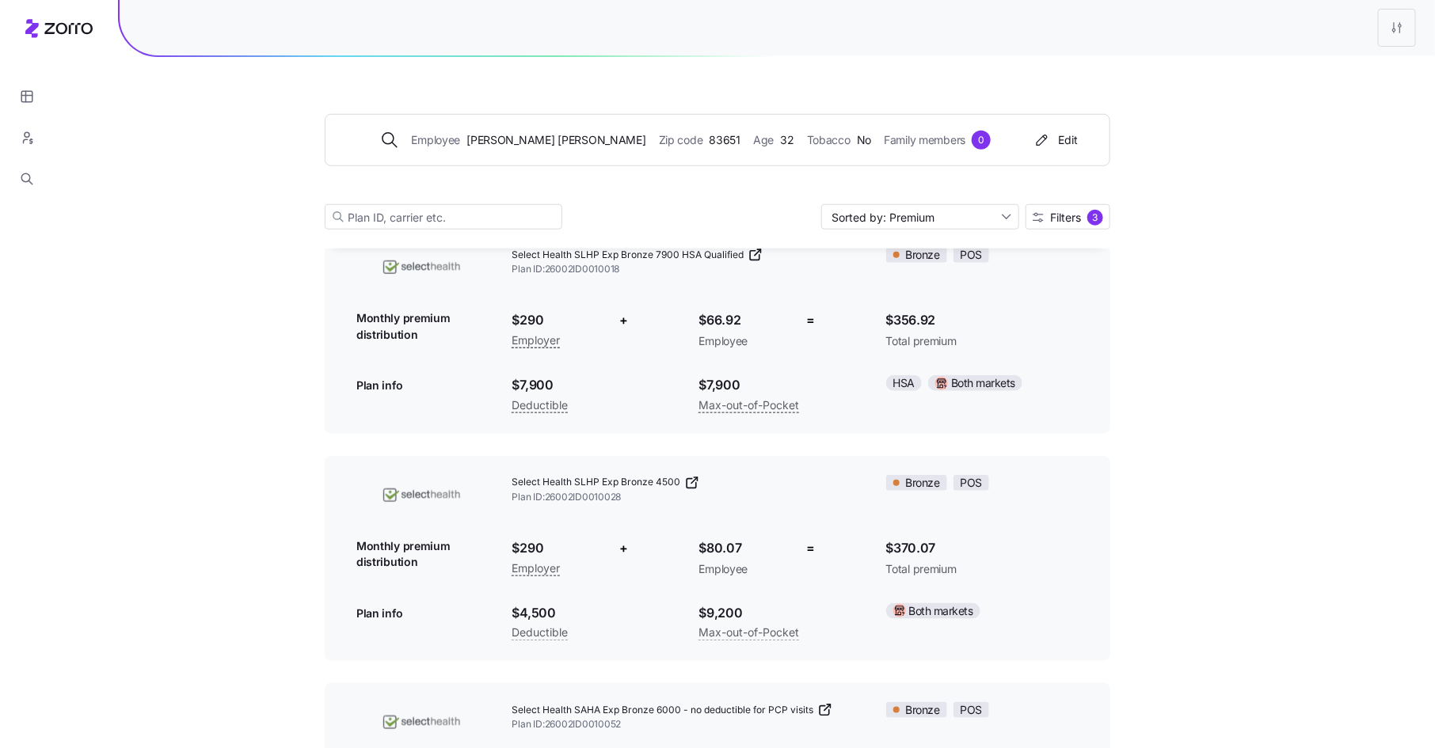
scroll to position [567, 0]
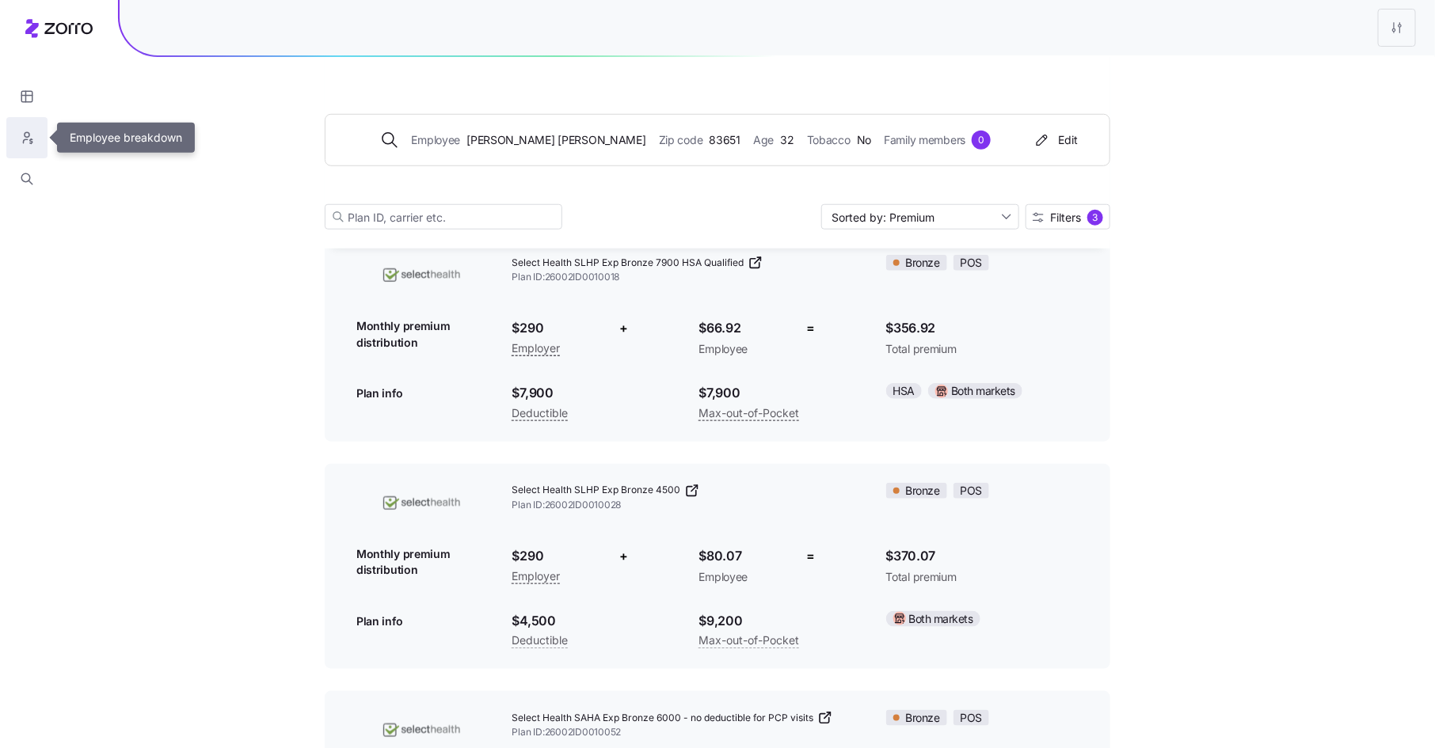
click at [27, 138] on icon "button" at bounding box center [27, 138] width 14 height 16
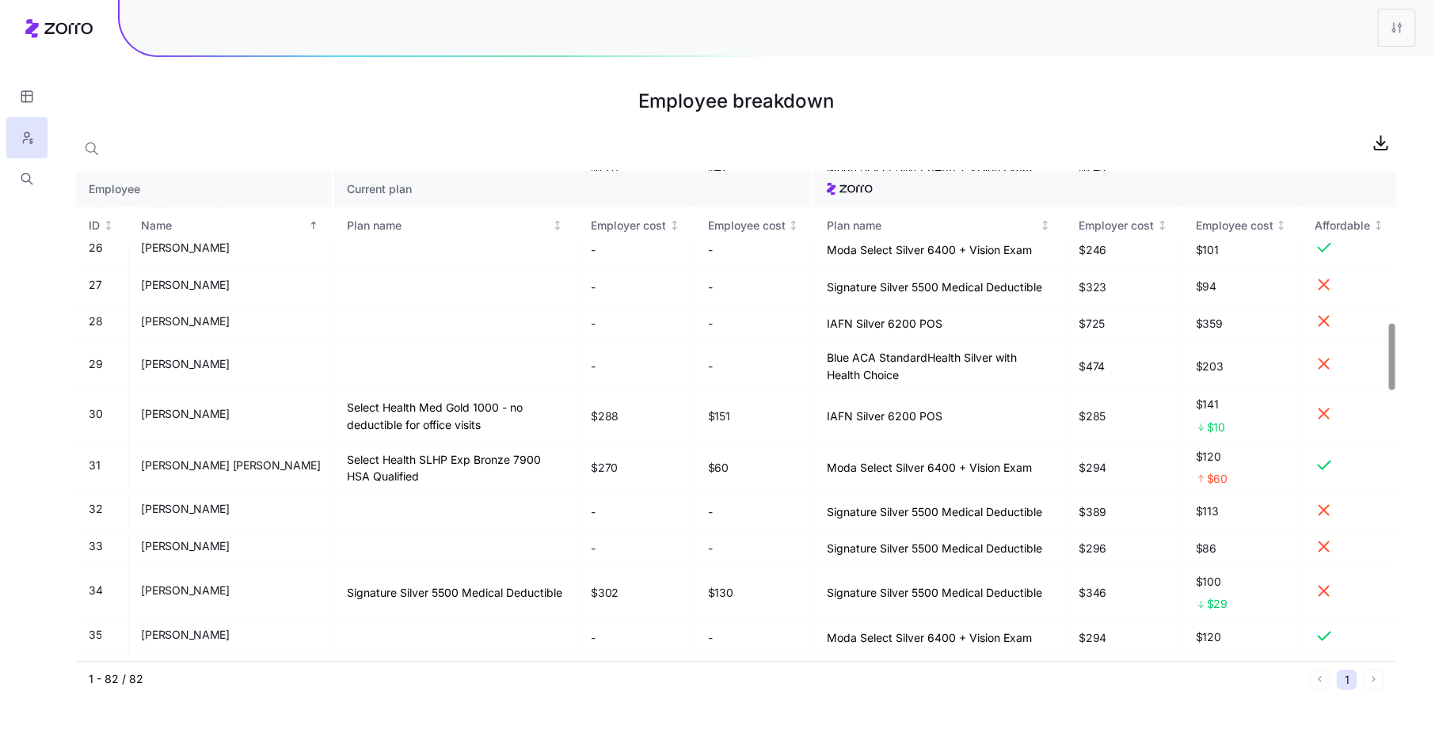
scroll to position [1114, 0]
click at [384, 224] on div "Plan name" at bounding box center [448, 225] width 203 height 17
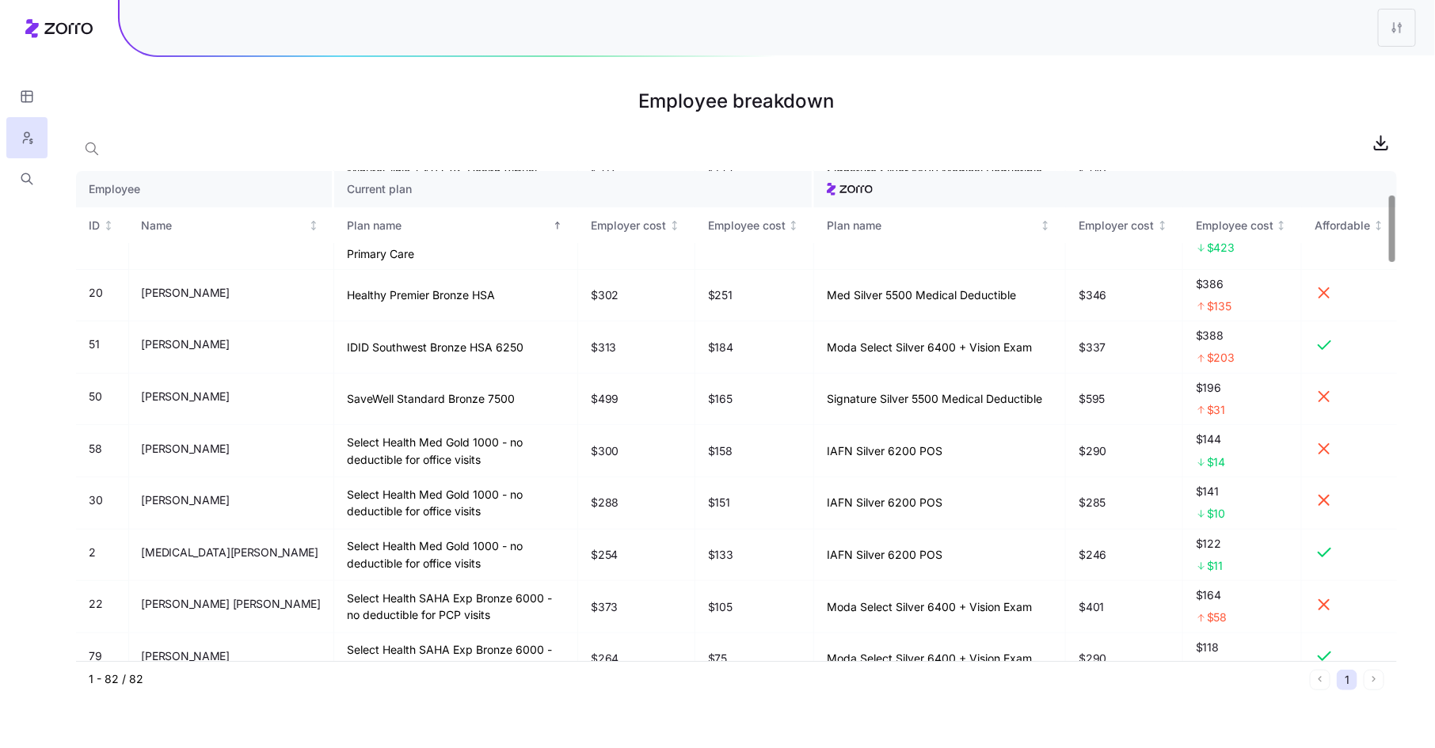
scroll to position [0, 0]
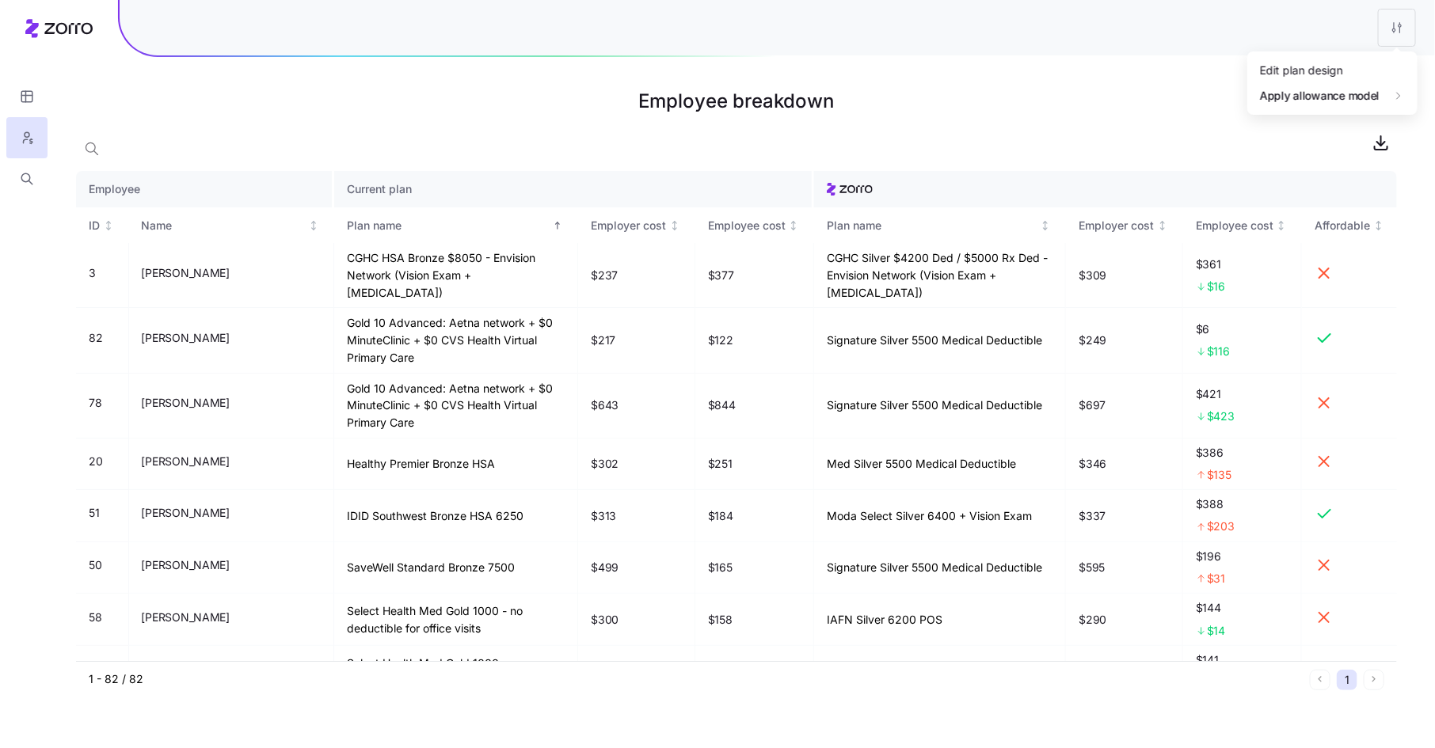
click at [1398, 29] on html "Employee breakdown Employee Current plan ID Name Plan name Employer cost Employ…" at bounding box center [717, 374] width 1435 height 748
click at [1364, 67] on div "Edit plan design" at bounding box center [1333, 70] width 158 height 25
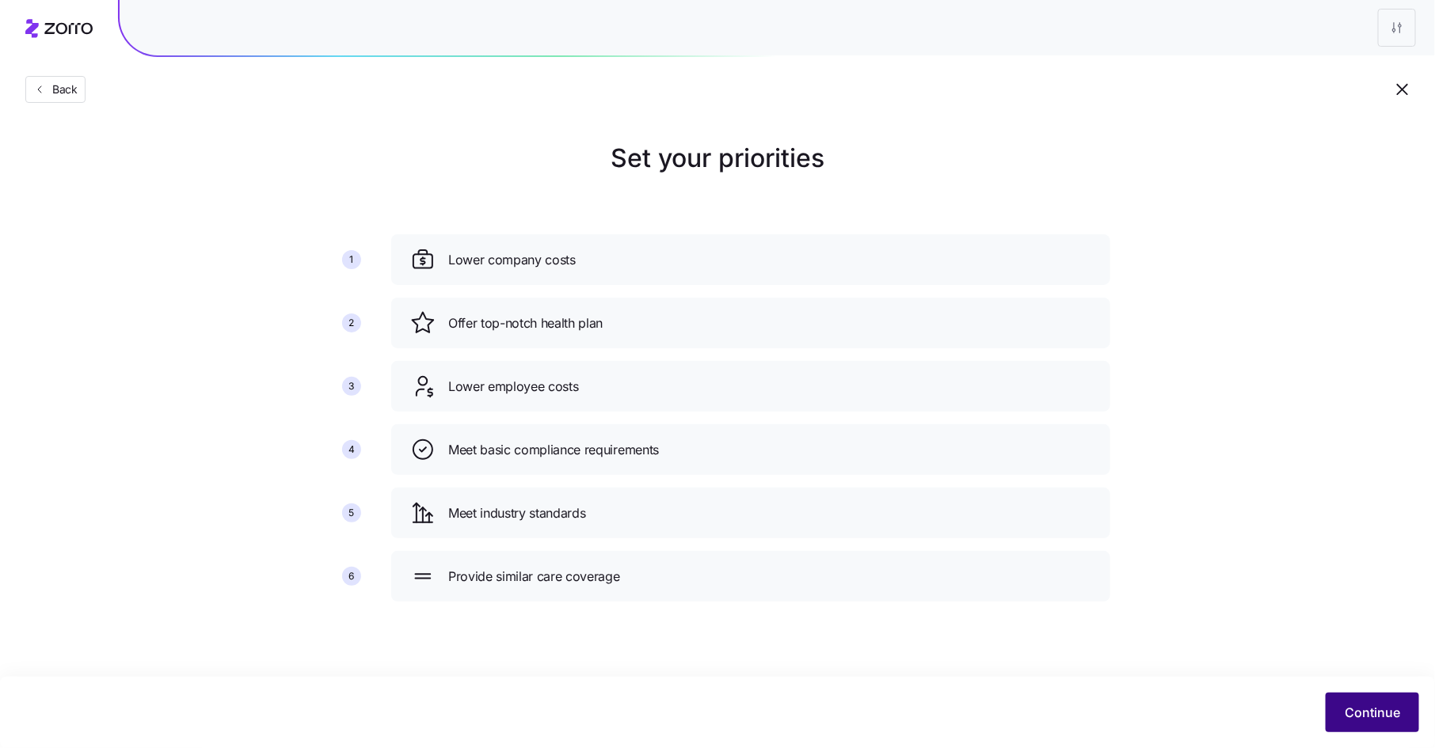
click at [1391, 703] on button "Continue" at bounding box center [1372, 713] width 93 height 40
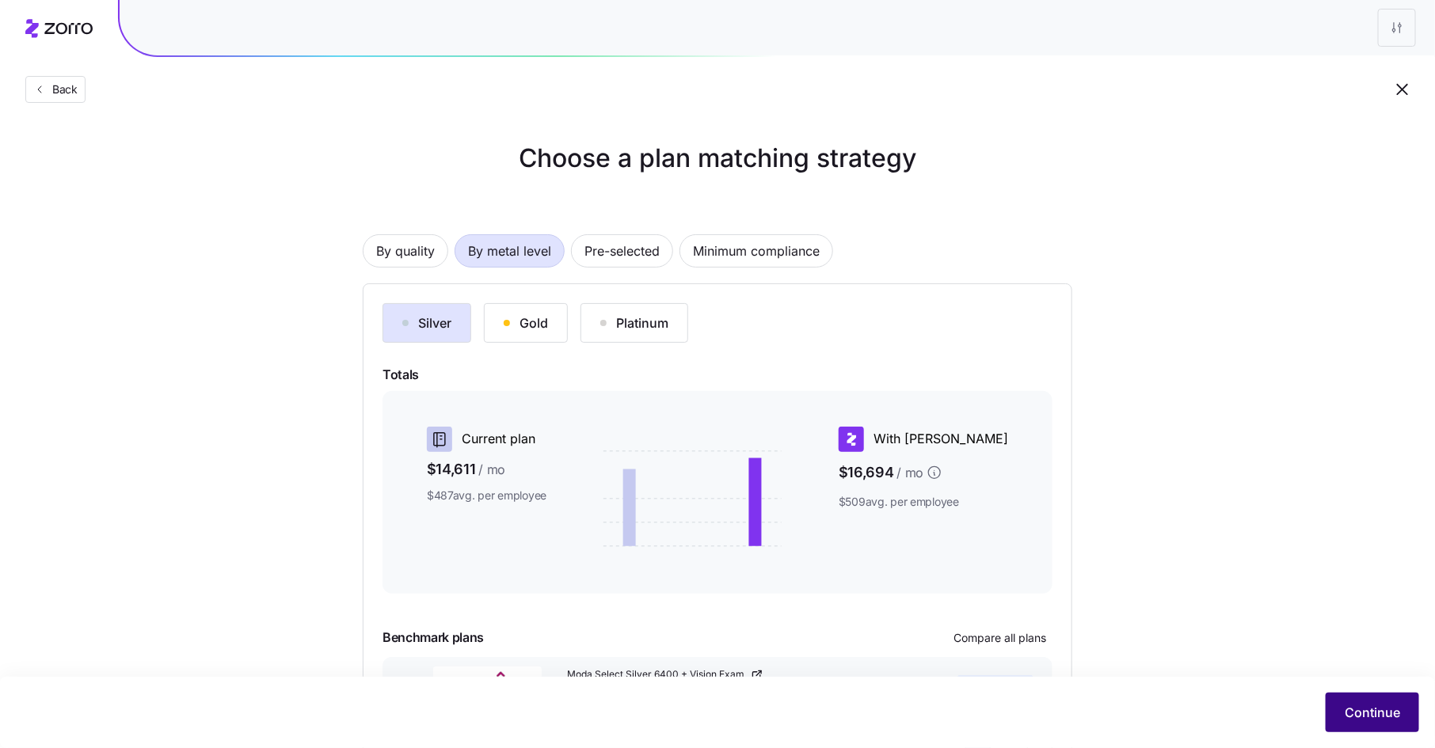
click at [1383, 707] on span "Continue" at bounding box center [1372, 712] width 55 height 19
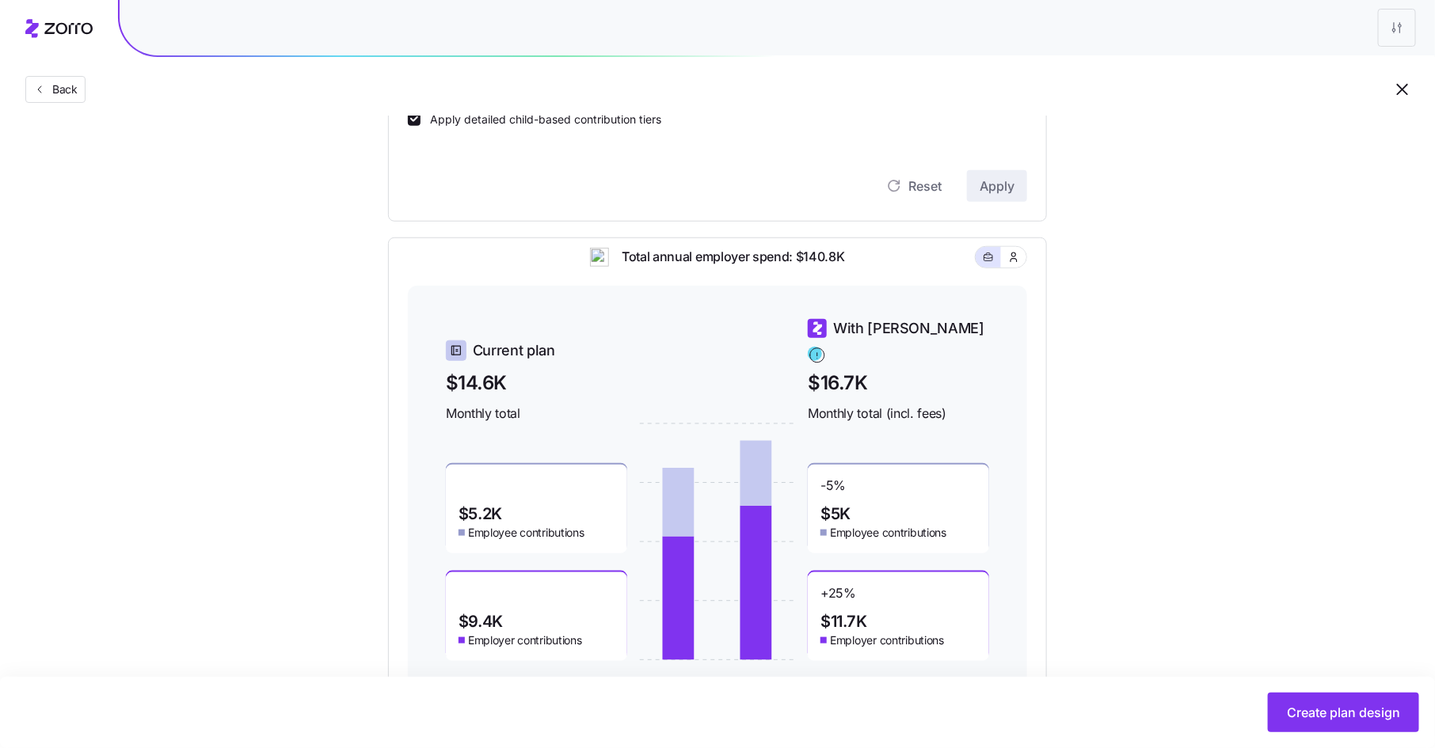
scroll to position [573, 0]
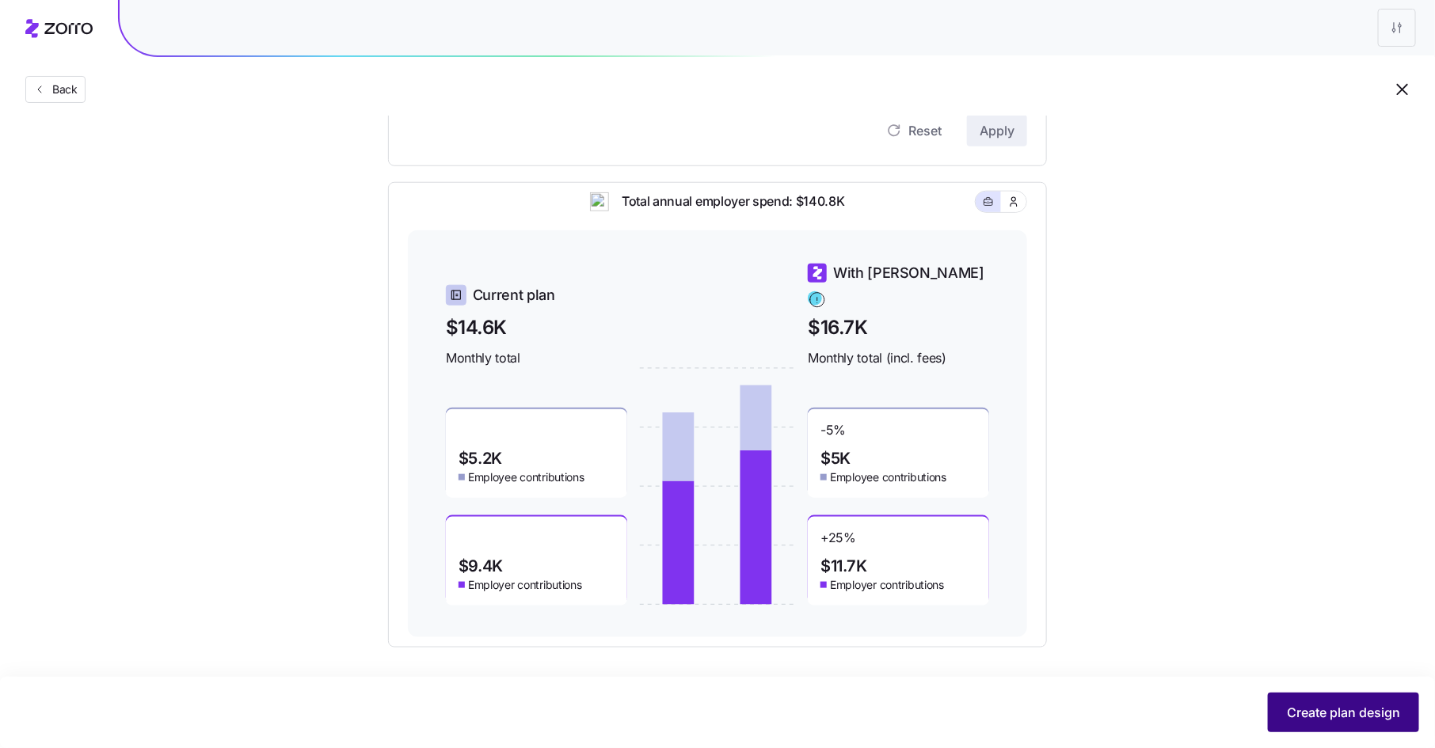
click at [1311, 711] on span "Create plan design" at bounding box center [1343, 712] width 113 height 19
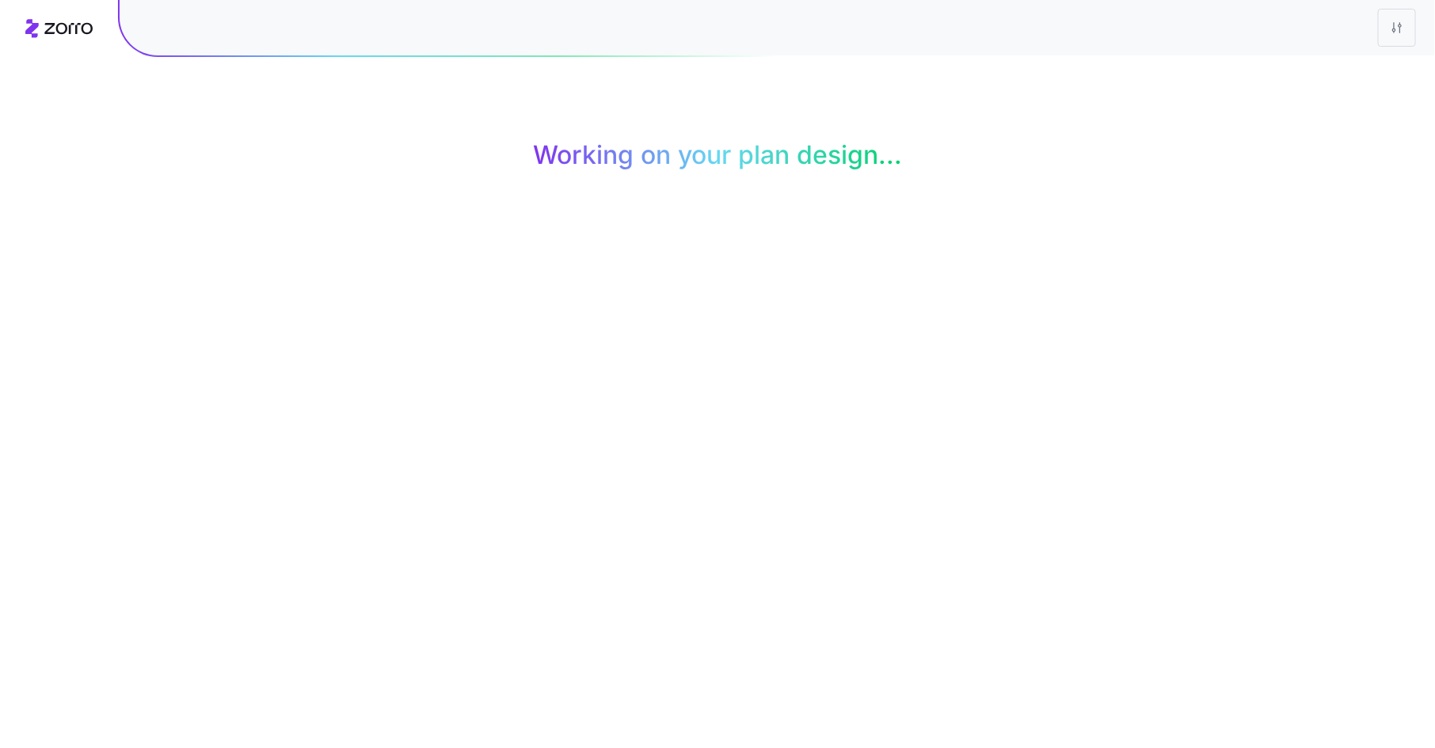
scroll to position [0, 0]
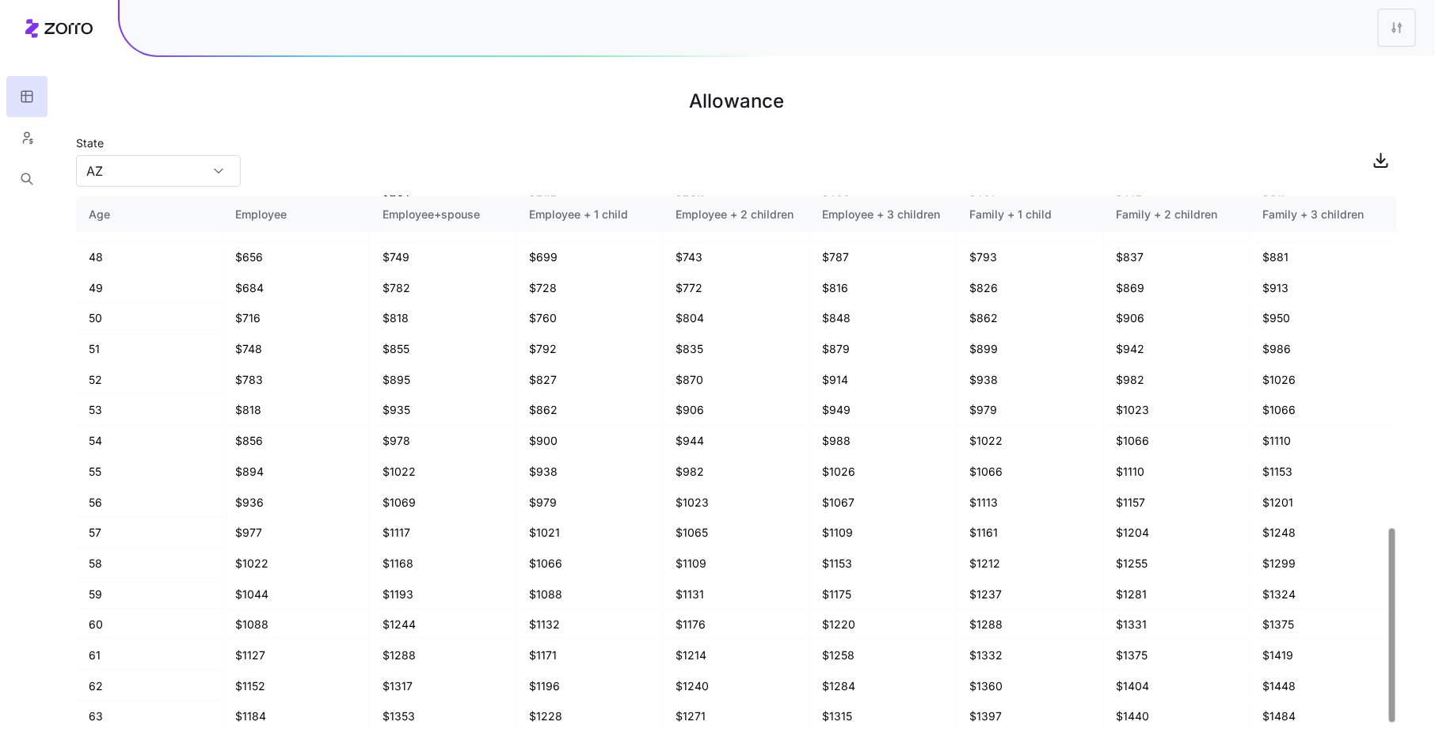
scroll to position [927, 0]
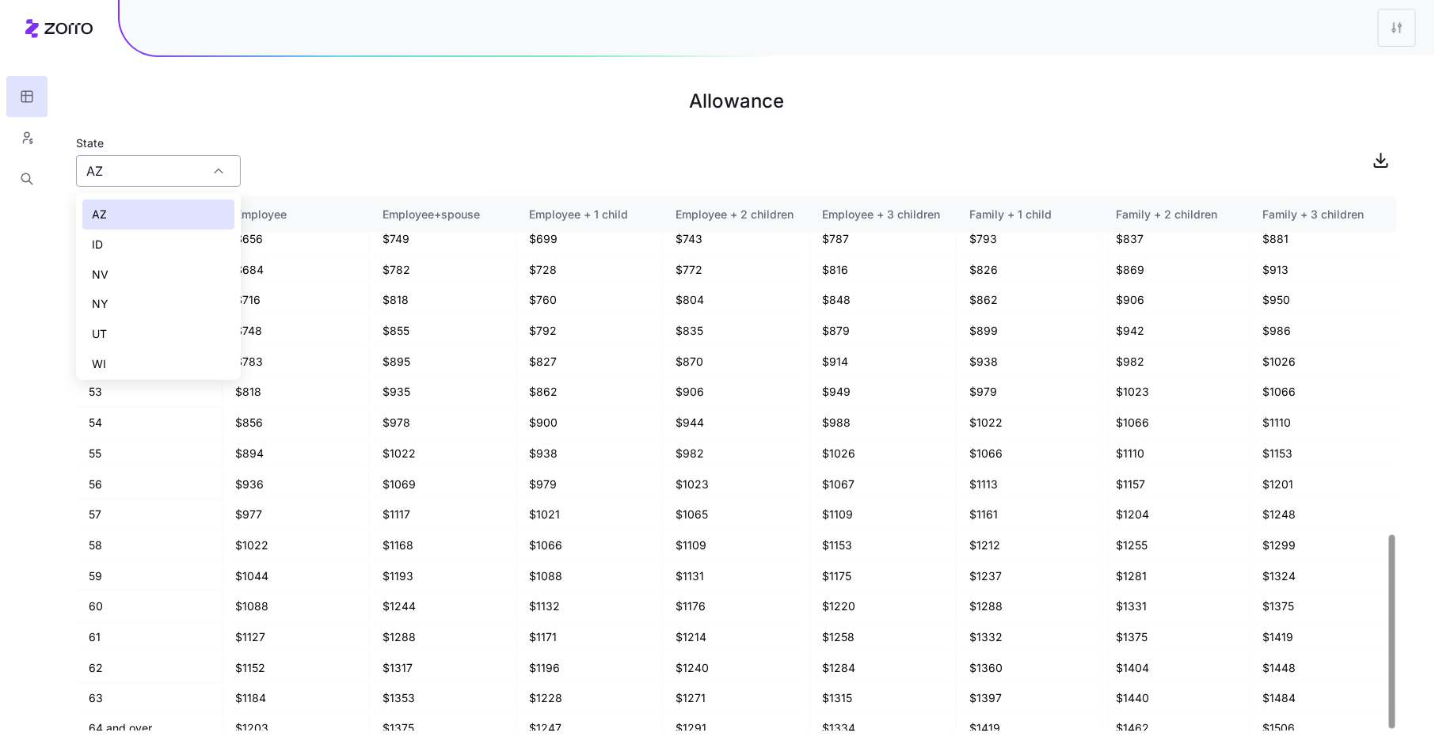
click at [211, 161] on input "AZ" at bounding box center [158, 171] width 165 height 32
click at [306, 144] on div "State [US_STATE]" at bounding box center [736, 160] width 1321 height 54
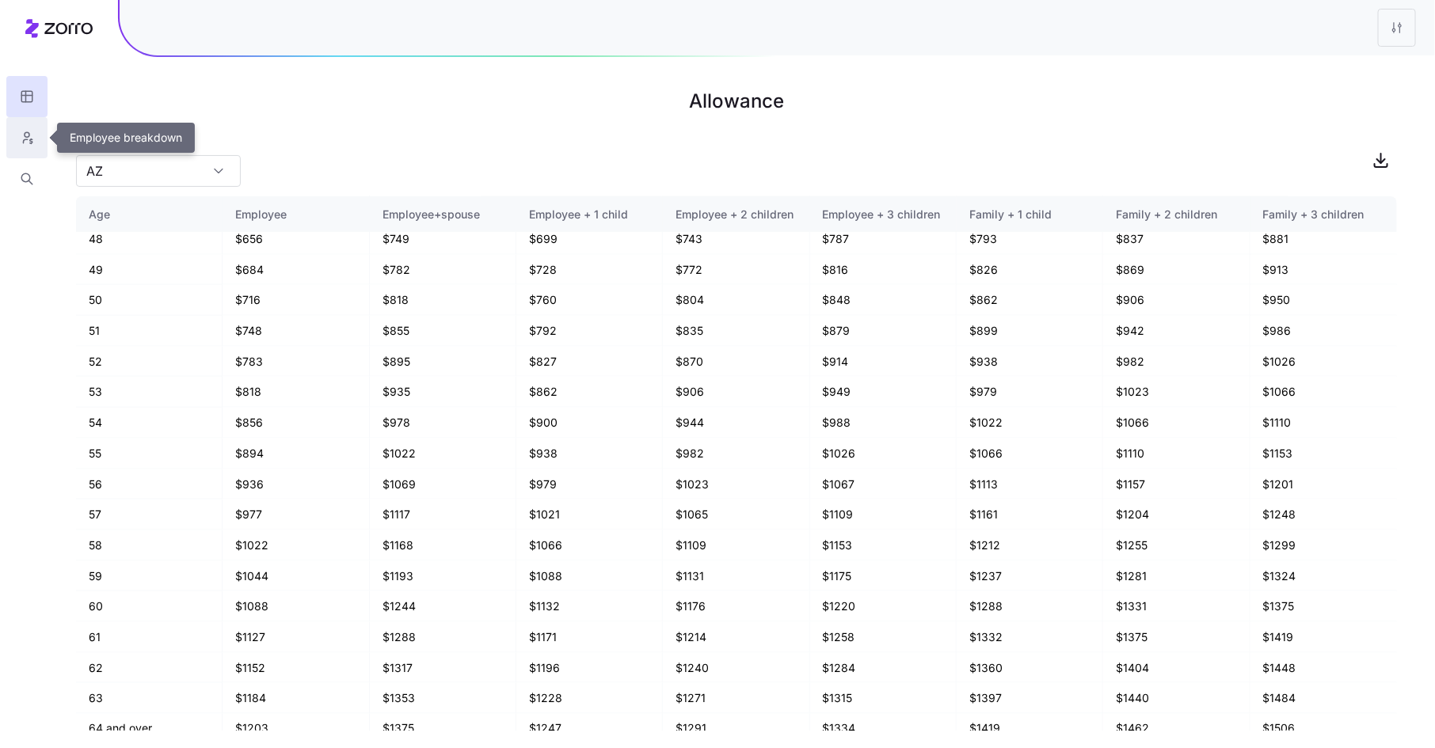
click at [32, 138] on icon "button" at bounding box center [27, 138] width 14 height 16
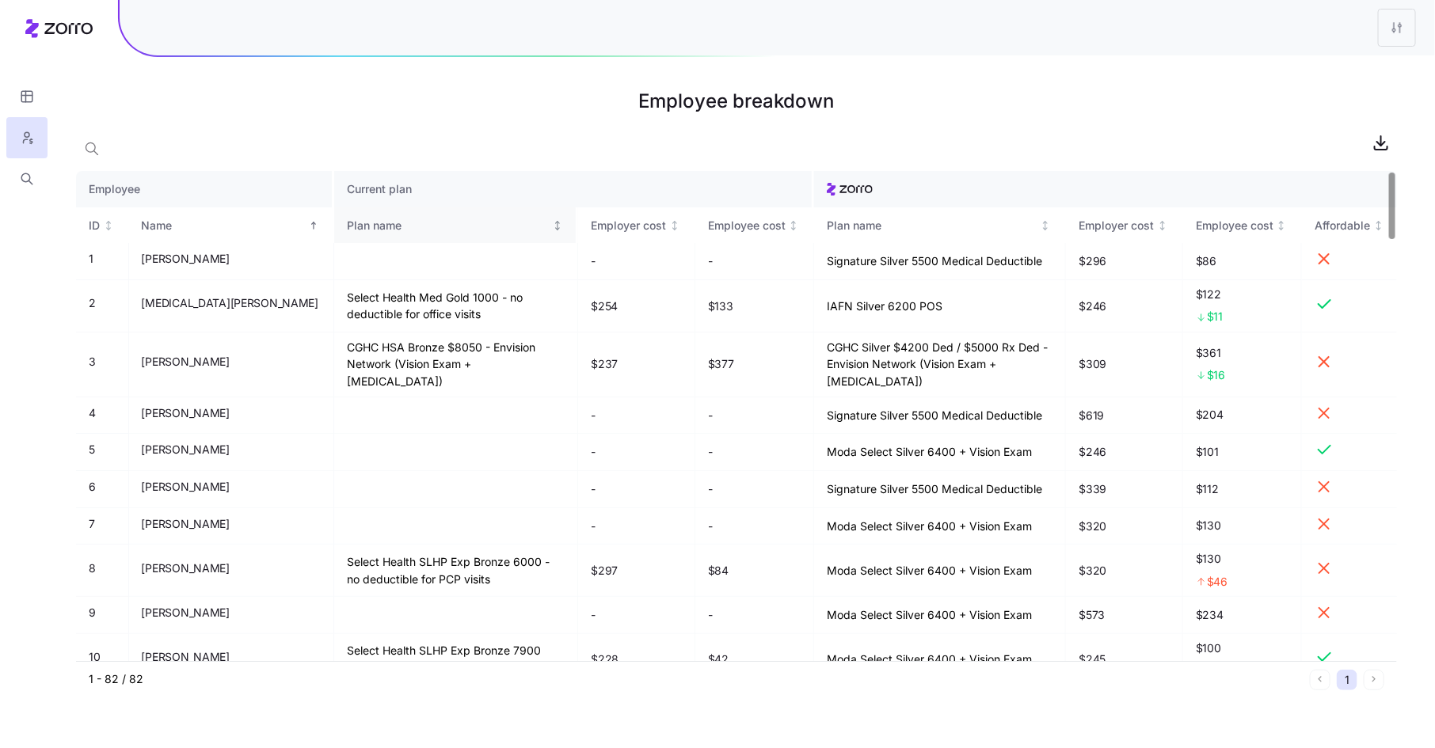
click at [378, 229] on div "Plan name" at bounding box center [448, 225] width 203 height 17
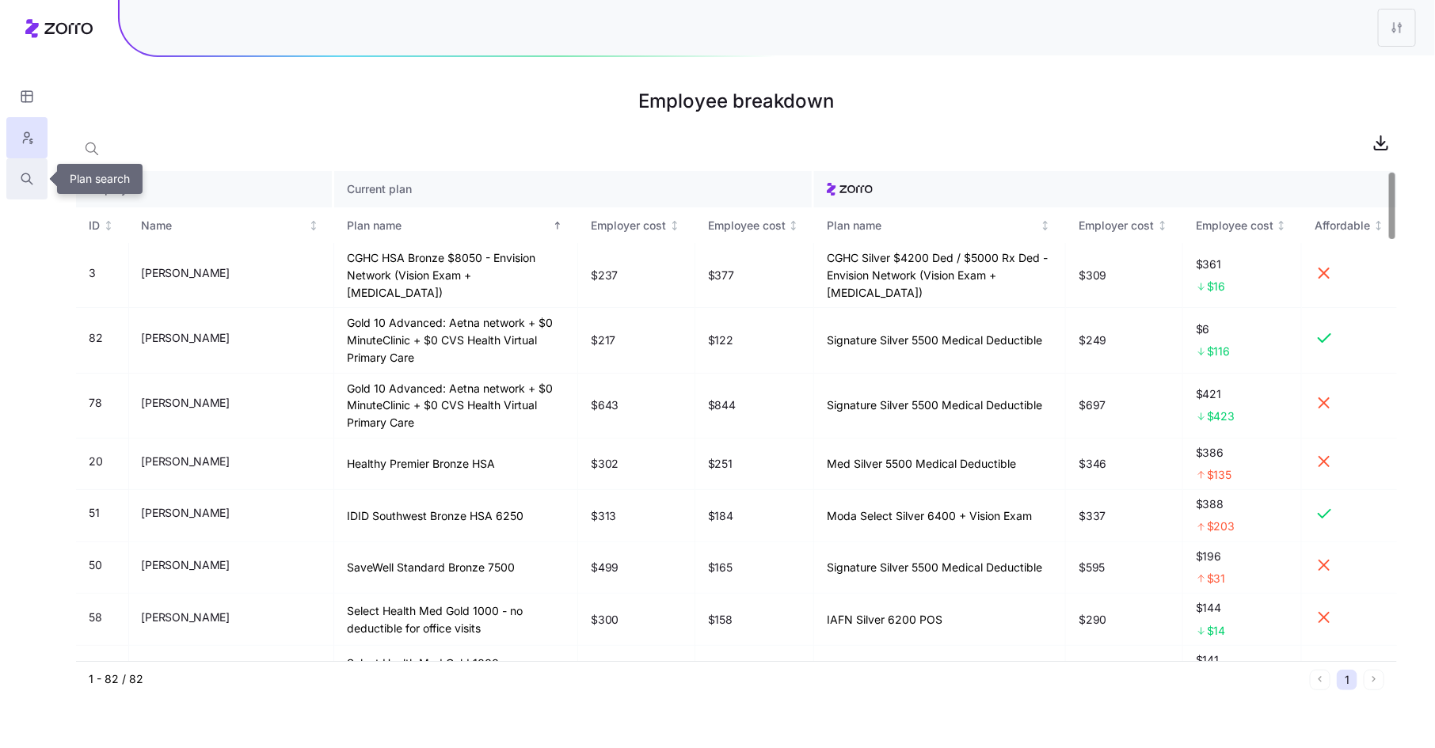
click at [24, 175] on icon "button" at bounding box center [27, 179] width 14 height 16
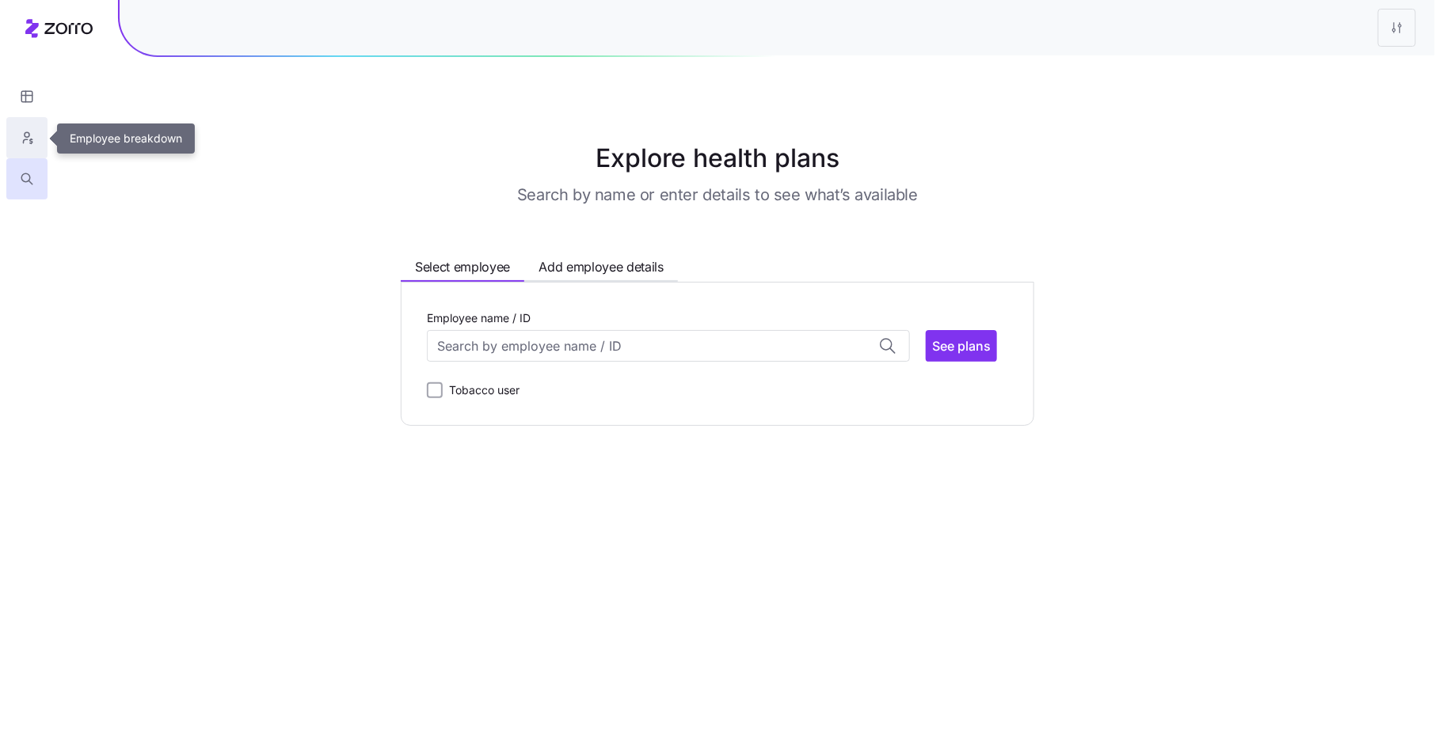
click at [33, 135] on icon "button" at bounding box center [27, 138] width 14 height 16
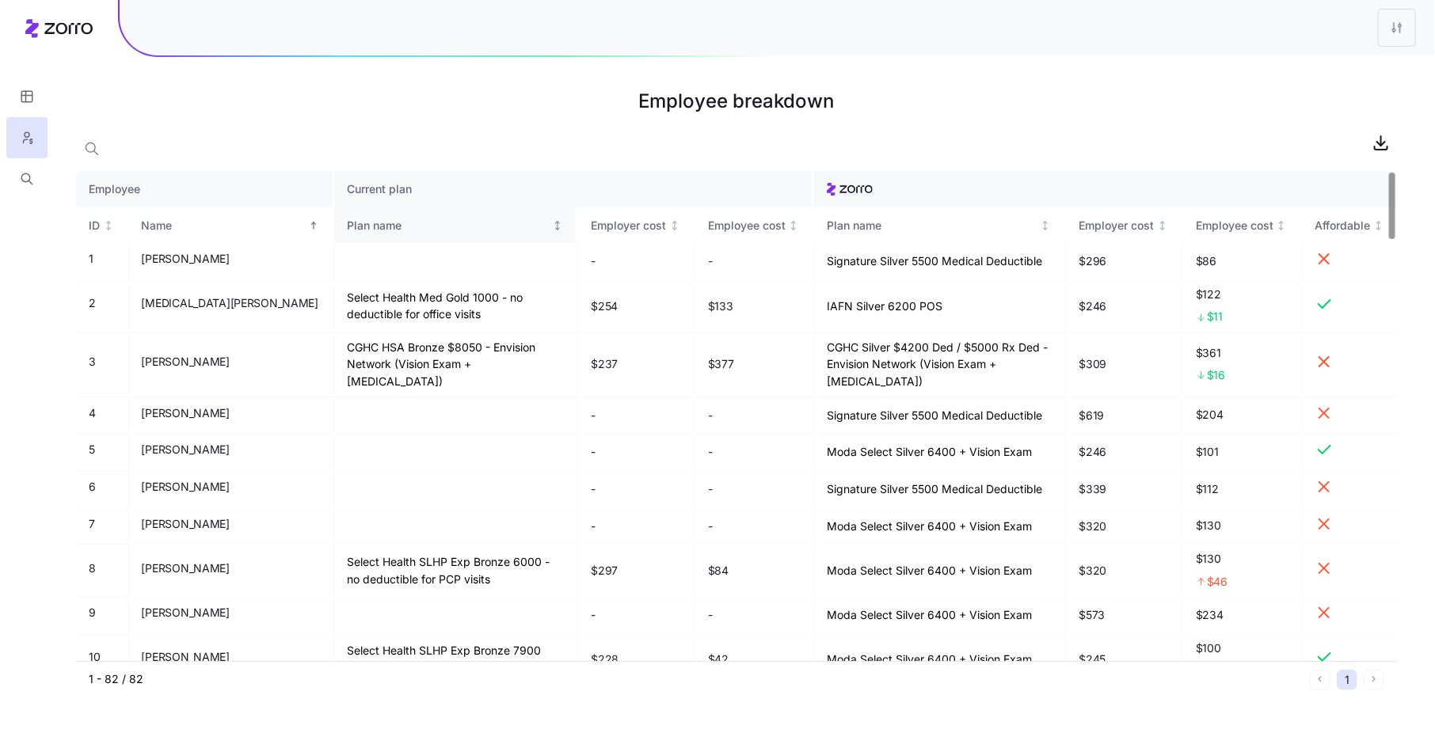
click at [347, 226] on div "Plan name" at bounding box center [448, 225] width 203 height 17
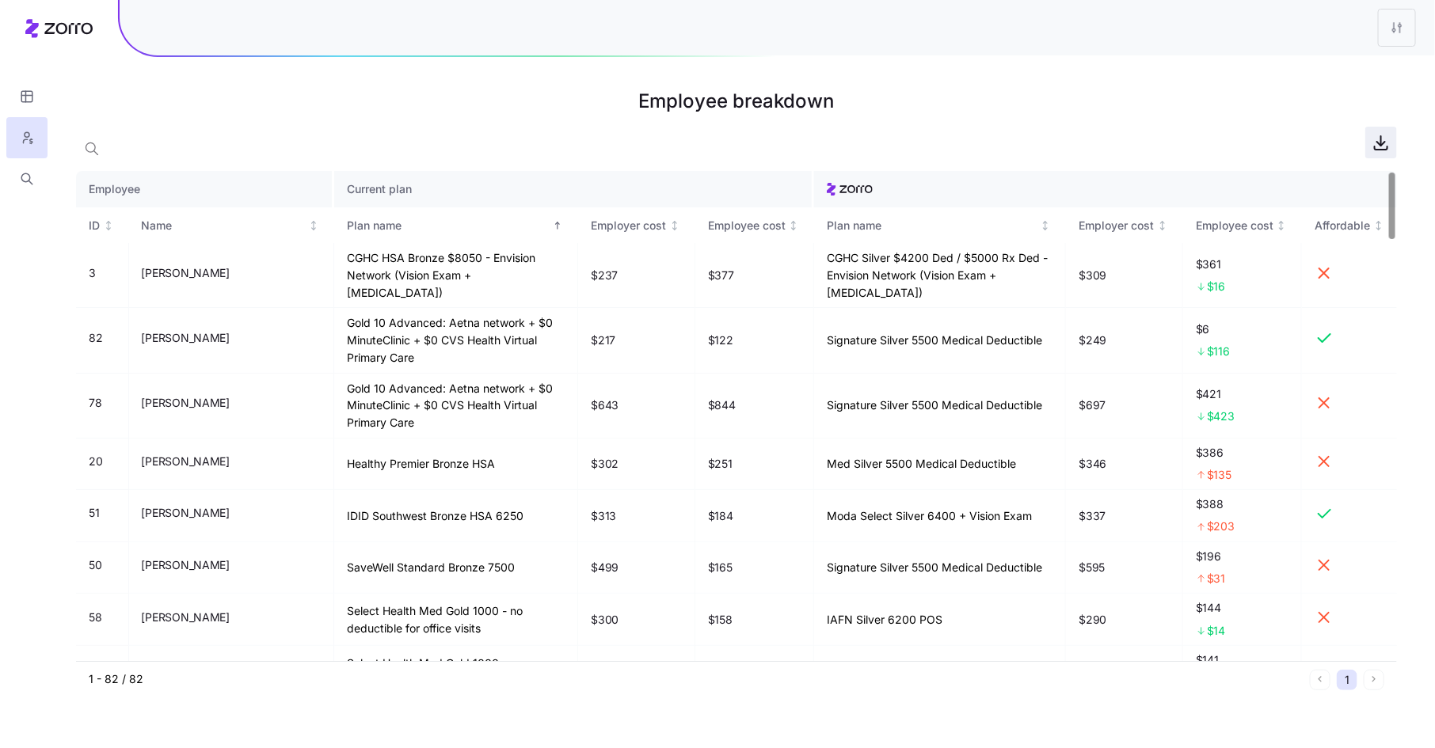
click at [1379, 147] on icon "button" at bounding box center [1380, 142] width 19 height 19
click at [27, 94] on icon "button" at bounding box center [27, 97] width 14 height 16
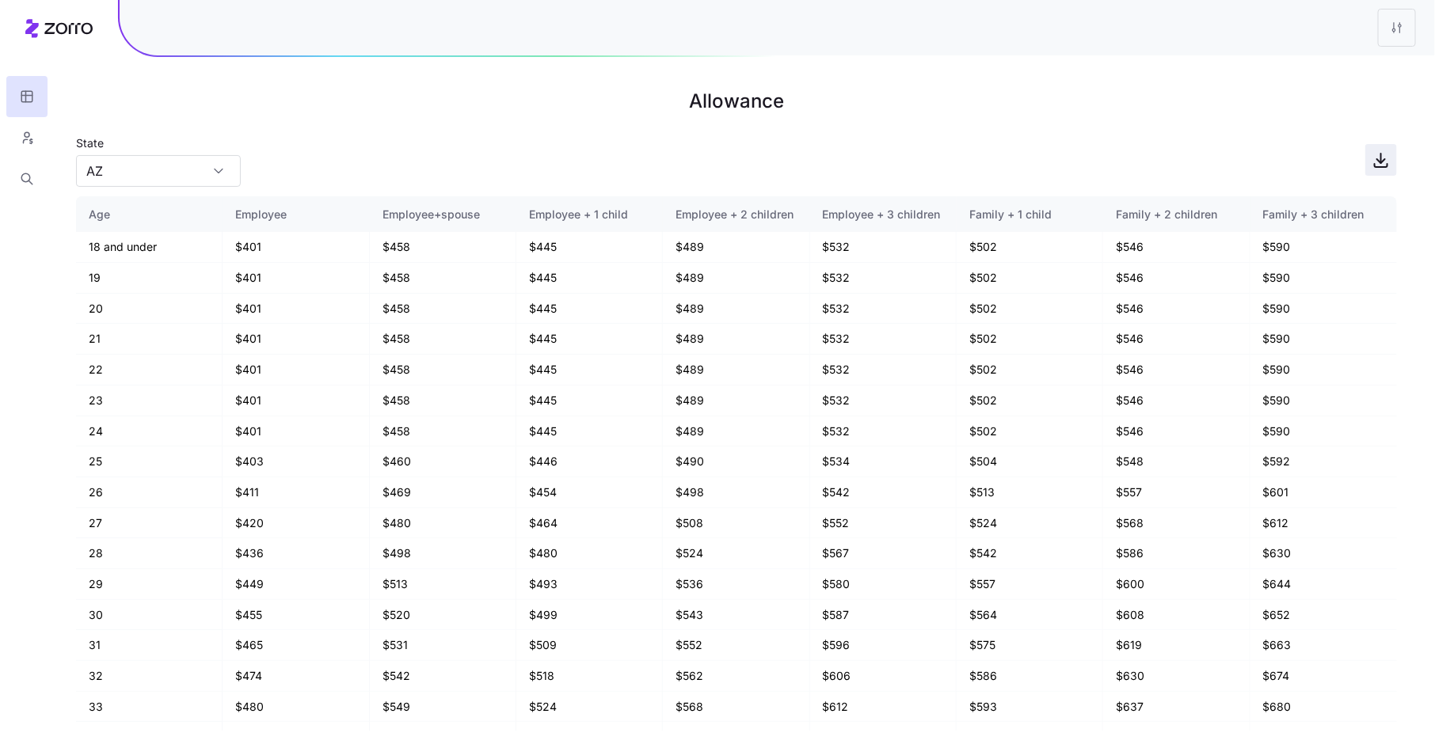
click at [1379, 161] on icon "button" at bounding box center [1381, 161] width 8 height 4
